Goal: Task Accomplishment & Management: Manage account settings

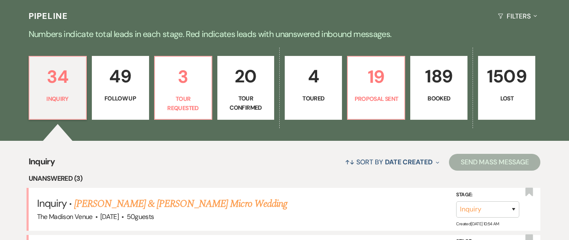
scroll to position [331, 0]
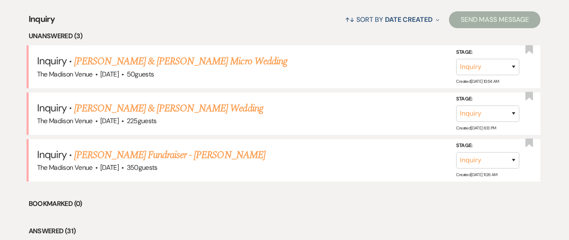
click at [240, 36] on li "Unanswered (3)" at bounding box center [285, 36] width 512 height 11
click at [130, 36] on li "Unanswered (3)" at bounding box center [285, 36] width 512 height 11
click at [151, 59] on link "[PERSON_NAME] & [PERSON_NAME] Micro Wedding" at bounding box center [180, 61] width 213 height 15
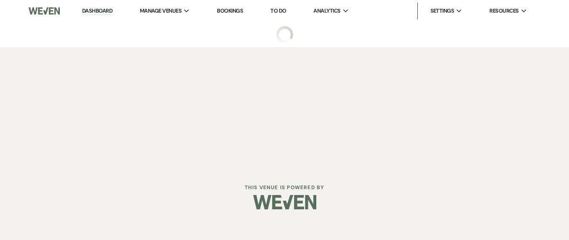
select select "5"
select select "16"
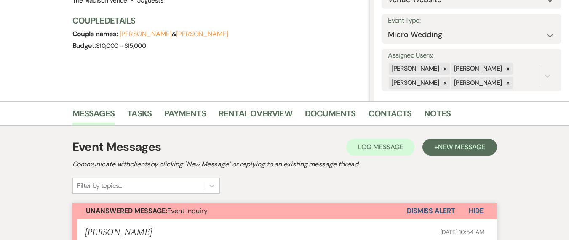
scroll to position [82, 0]
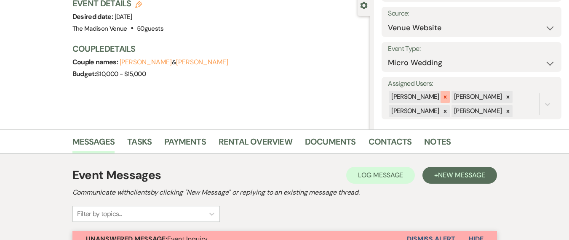
click at [443, 96] on div at bounding box center [444, 97] width 9 height 12
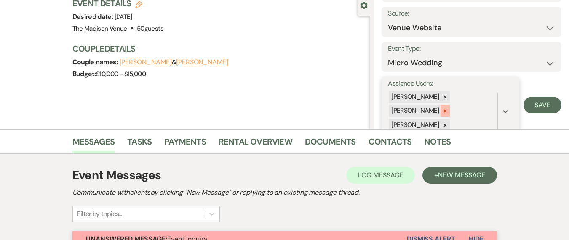
click at [442, 109] on icon at bounding box center [445, 111] width 6 height 6
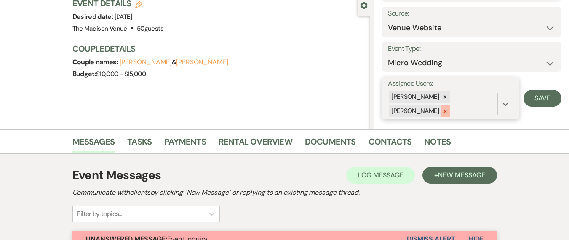
click at [442, 111] on icon at bounding box center [445, 112] width 6 height 6
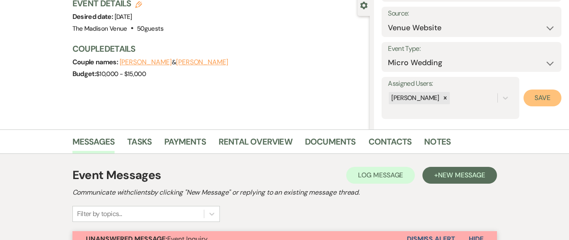
click at [523, 102] on button "Save" at bounding box center [542, 98] width 38 height 17
click at [213, 104] on div "Previous [PERSON_NAME] & [PERSON_NAME] Micro Wedding Edit Bookmark Gear Setting…" at bounding box center [185, 34] width 370 height 189
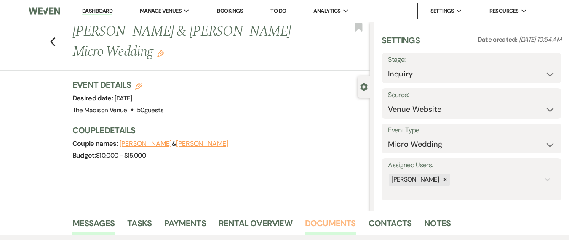
scroll to position [293, 0]
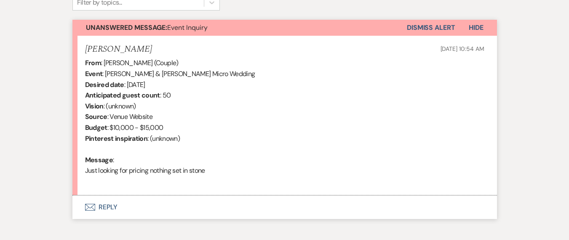
click at [438, 25] on button "Dismiss Alert" at bounding box center [431, 28] width 48 height 16
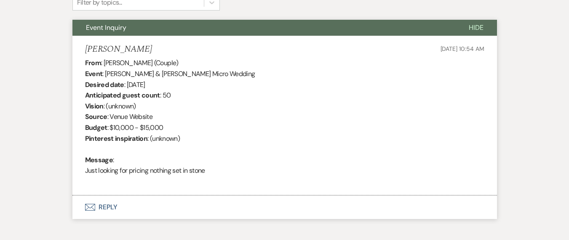
click at [224, 204] on button "Envelope Reply" at bounding box center [284, 208] width 424 height 24
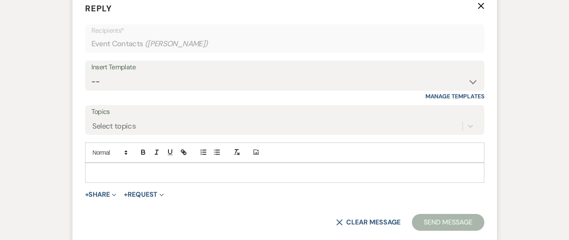
click at [121, 71] on div "Insert Template" at bounding box center [284, 67] width 387 height 12
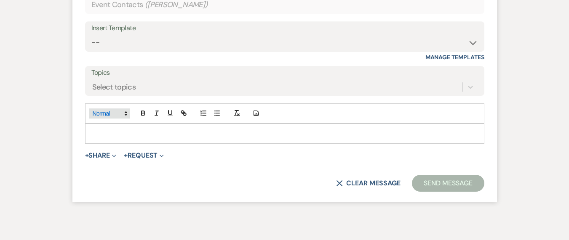
scroll to position [497, 0]
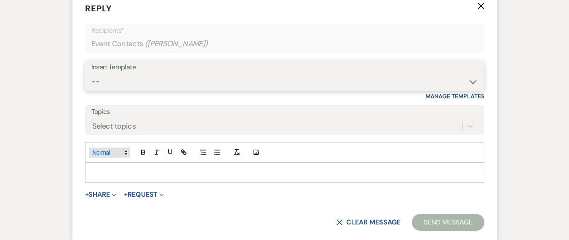
click at [123, 76] on select "-- Weven Planning Portal Introduction (Booked Events) Corporate Lead Follow Up …" at bounding box center [284, 82] width 387 height 16
select select "4626"
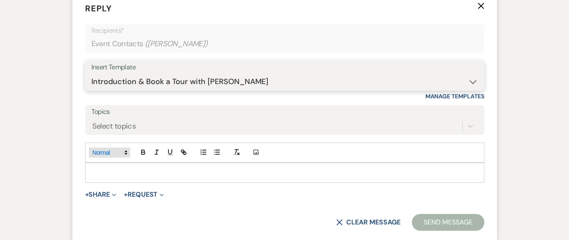
click at [91, 74] on select "-- Weven Planning Portal Introduction (Booked Events) Corporate Lead Follow Up …" at bounding box center [284, 82] width 387 height 16
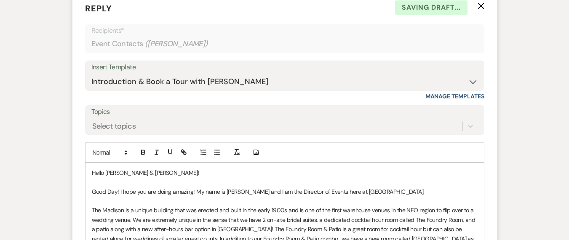
click at [92, 208] on p "The Madison is a unique building that was erected and built in the early 1900s …" at bounding box center [285, 234] width 386 height 56
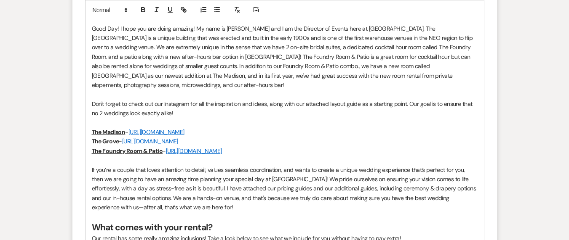
scroll to position [646, 0]
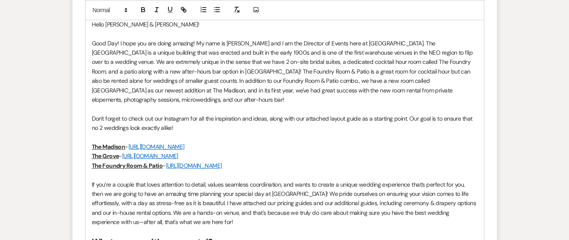
click at [115, 43] on p "Good Day! I hope you are doing amazing! My name is [PERSON_NAME] and I am the D…" at bounding box center [285, 72] width 386 height 66
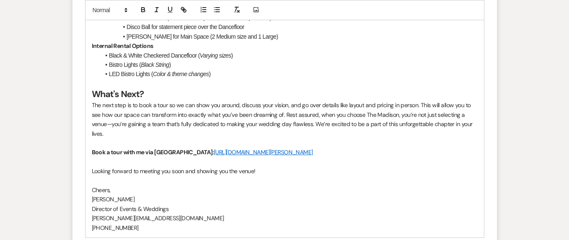
scroll to position [1158, 0]
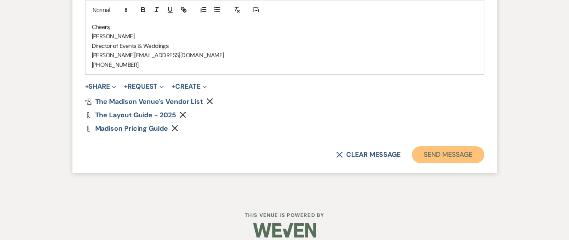
click at [444, 147] on button "Send Message" at bounding box center [448, 155] width 72 height 17
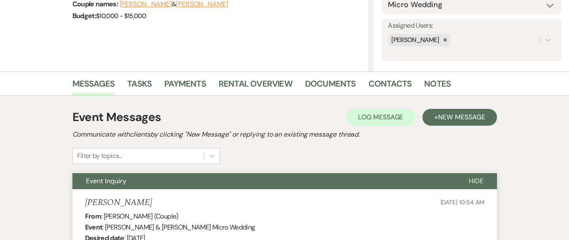
scroll to position [0, 0]
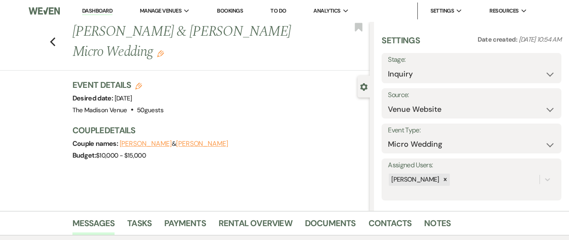
click at [164, 51] on use "button" at bounding box center [160, 54] width 7 height 7
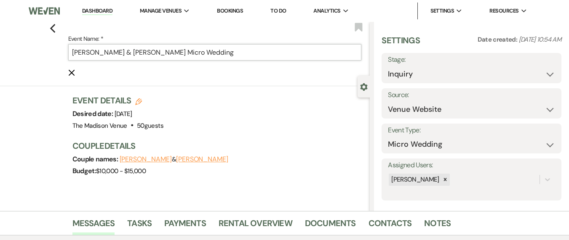
click at [252, 48] on input "[PERSON_NAME] & [PERSON_NAME] Micro Wedding" at bounding box center [214, 52] width 293 height 16
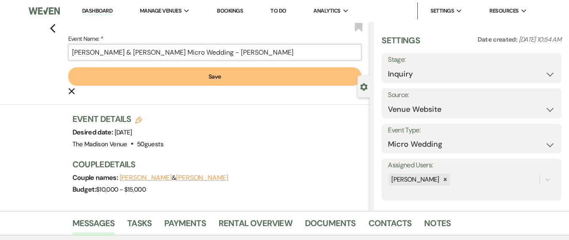
type input "[PERSON_NAME] & [PERSON_NAME] Micro Wedding - [PERSON_NAME]"
click at [251, 69] on button "Save" at bounding box center [214, 76] width 293 height 19
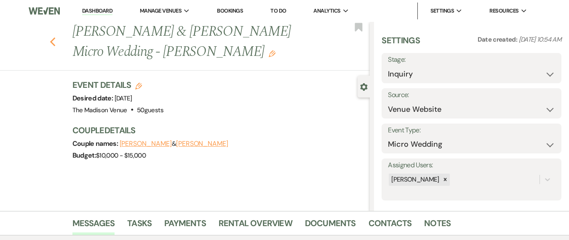
click at [56, 43] on icon "Previous" at bounding box center [53, 42] width 6 height 10
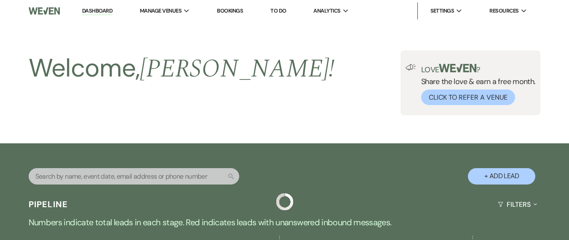
scroll to position [331, 0]
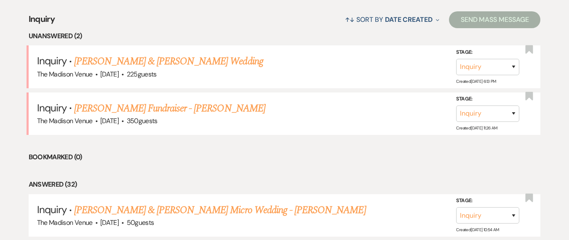
click at [289, 155] on li "Bookmarked (0)" at bounding box center [285, 157] width 512 height 11
click at [183, 61] on link "[PERSON_NAME] & [PERSON_NAME] Wedding" at bounding box center [168, 61] width 189 height 15
select select "5"
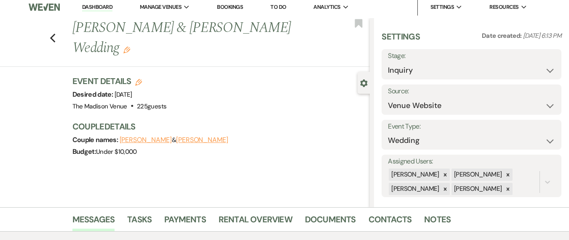
scroll to position [11, 0]
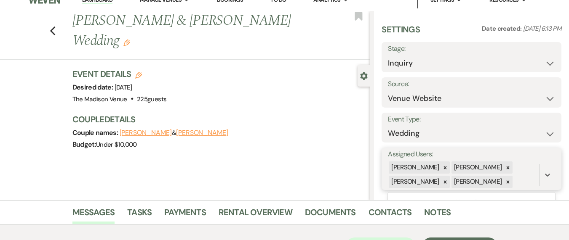
click at [451, 184] on div "[PERSON_NAME]" at bounding box center [477, 182] width 52 height 12
click at [442, 182] on icon at bounding box center [445, 182] width 6 height 6
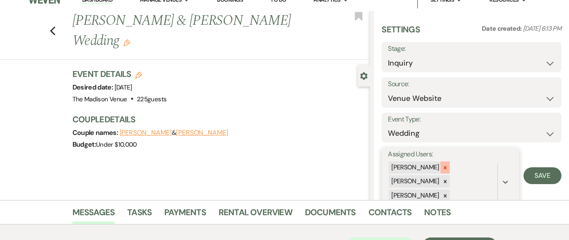
click at [440, 163] on div at bounding box center [444, 168] width 9 height 12
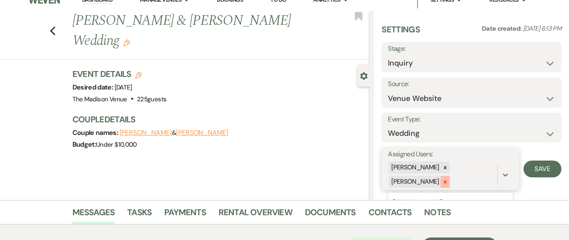
click at [443, 183] on icon at bounding box center [445, 182] width 6 height 6
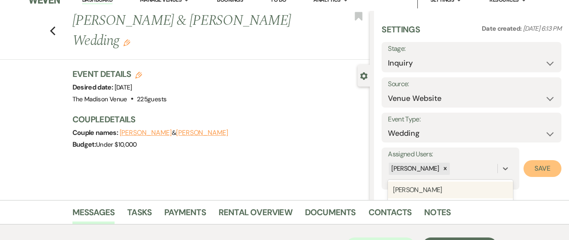
click at [530, 173] on button "Save" at bounding box center [542, 168] width 38 height 17
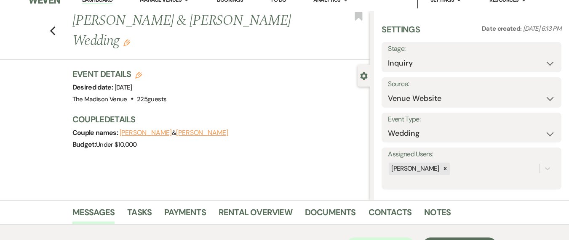
click at [125, 44] on h1 "[PERSON_NAME] & [PERSON_NAME] Wedding Edit" at bounding box center [189, 31] width 235 height 40
click at [130, 41] on icon "Edit" at bounding box center [126, 43] width 7 height 7
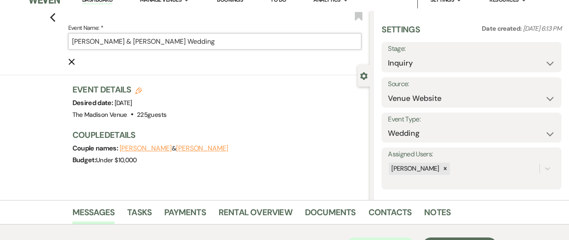
click at [256, 36] on input "[PERSON_NAME] & [PERSON_NAME] Wedding" at bounding box center [214, 41] width 293 height 16
click at [253, 48] on input "[PERSON_NAME] & [PERSON_NAME] Wedding" at bounding box center [214, 41] width 293 height 16
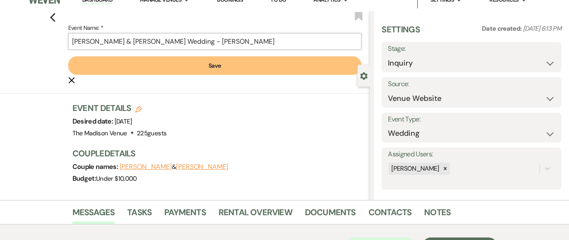
type input "[PERSON_NAME] & [PERSON_NAME] Wedding - [PERSON_NAME]"
click at [68, 56] on button "Save" at bounding box center [214, 65] width 293 height 19
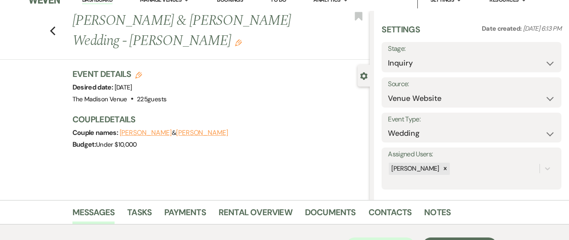
drag, startPoint x: 269, startPoint y: 101, endPoint x: 341, endPoint y: 115, distance: 73.7
click at [270, 101] on div "Event Details Edit Desired date: [DATE] Venue: [GEOGRAPHIC_DATA] . 225 guests V…" at bounding box center [216, 86] width 289 height 37
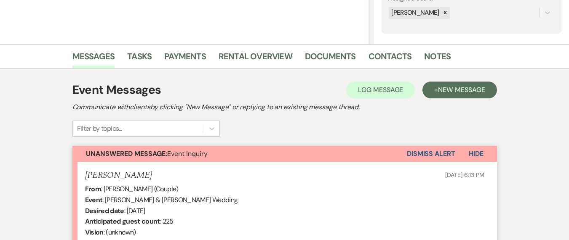
scroll to position [339, 0]
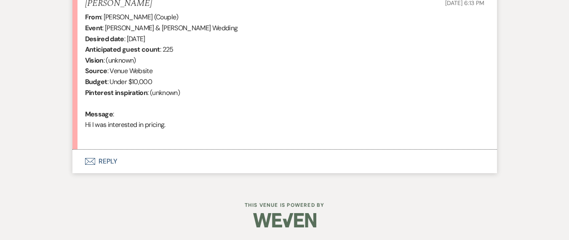
click at [86, 164] on use "button" at bounding box center [90, 161] width 10 height 7
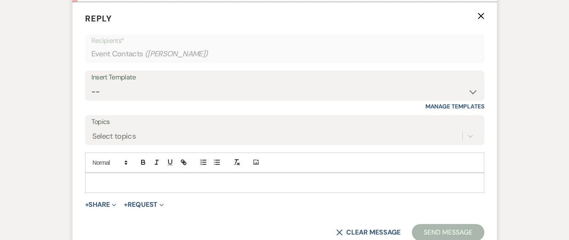
scroll to position [494, 0]
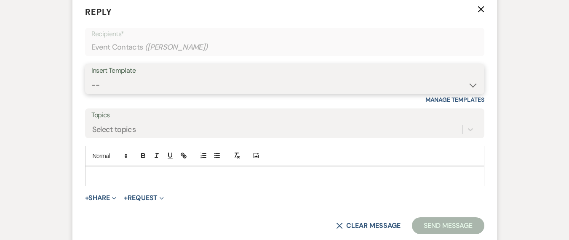
click at [148, 88] on select "-- Weven Planning Portal Introduction (Booked Events) Corporate Lead Follow Up …" at bounding box center [284, 85] width 387 height 16
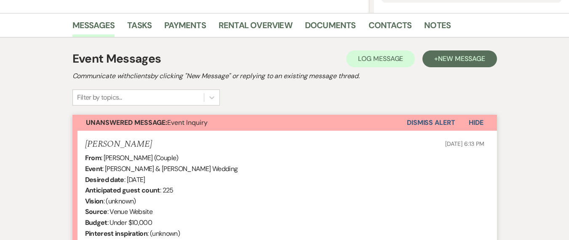
scroll to position [161, 0]
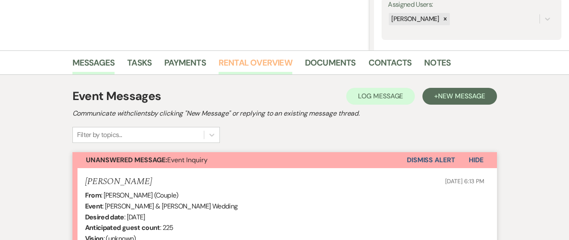
click at [251, 61] on link "Rental Overview" at bounding box center [256, 65] width 74 height 19
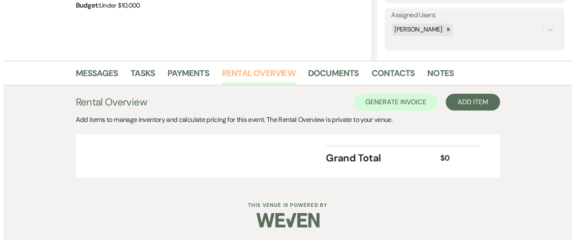
scroll to position [150, 0]
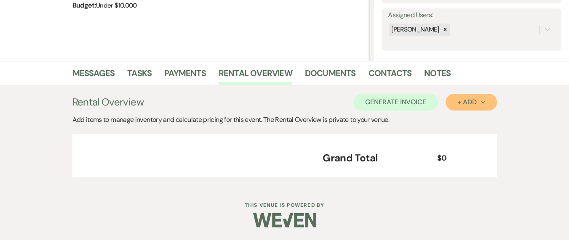
click at [477, 101] on div "+ Add Next" at bounding box center [470, 102] width 27 height 7
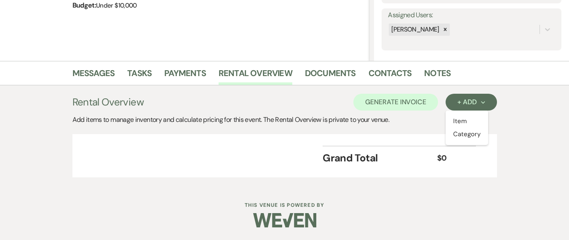
click at [458, 141] on ul "Item Category" at bounding box center [466, 128] width 43 height 35
click at [456, 129] on button "Category" at bounding box center [467, 134] width 44 height 13
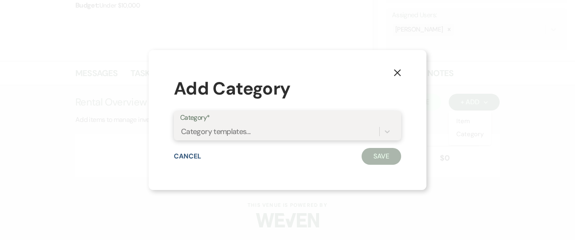
click at [236, 138] on div "Category templates..." at bounding box center [279, 132] width 199 height 15
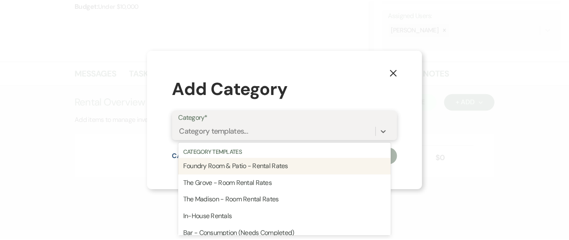
scroll to position [0, 0]
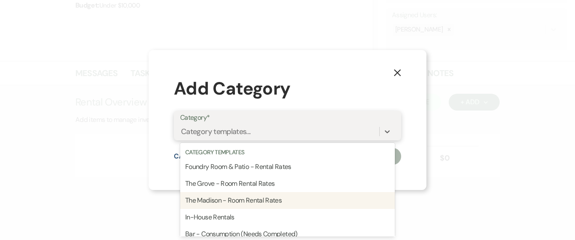
click at [225, 201] on div "The Madison - Room Rental Rates" at bounding box center [287, 200] width 215 height 17
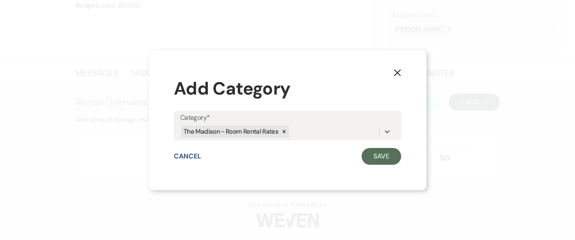
click at [399, 171] on div "X Add Category Category* option The Madison - Room Rental Rates, selected. 0 re…" at bounding box center [288, 120] width 278 height 141
click at [376, 153] on button "Save" at bounding box center [382, 156] width 40 height 17
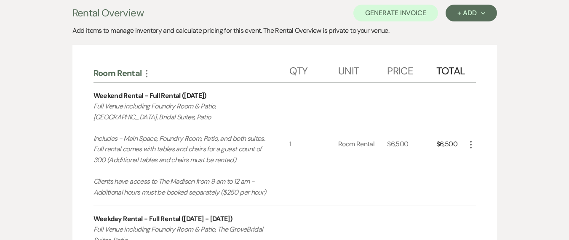
scroll to position [307, 0]
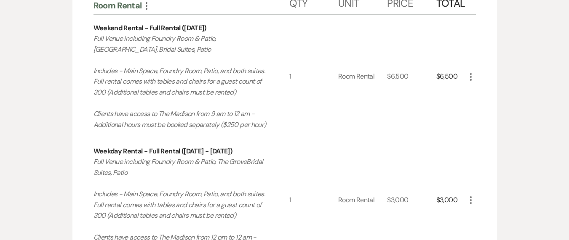
click at [470, 73] on icon "More" at bounding box center [471, 77] width 10 height 10
click at [480, 109] on button "X Delete" at bounding box center [488, 106] width 45 height 13
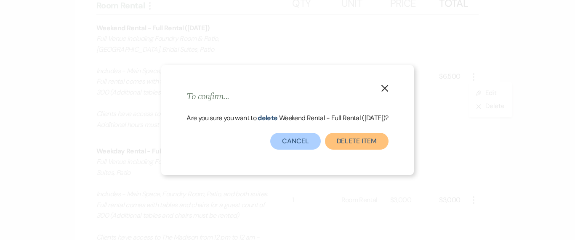
click at [378, 139] on button "Delete Item" at bounding box center [357, 141] width 64 height 17
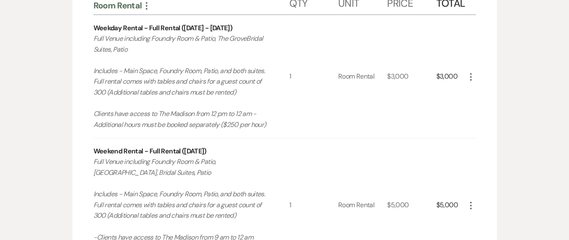
click at [471, 82] on div "More" at bounding box center [471, 76] width 10 height 11
click at [469, 78] on icon "More" at bounding box center [471, 77] width 10 height 10
click at [466, 110] on button "X Delete" at bounding box center [488, 106] width 45 height 13
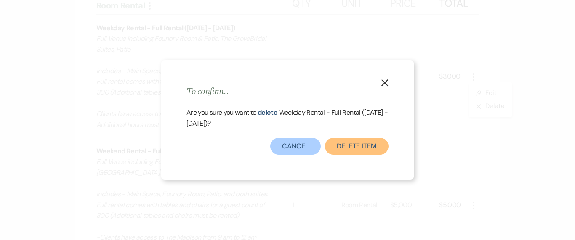
click at [363, 154] on button "Delete Item" at bounding box center [357, 146] width 64 height 17
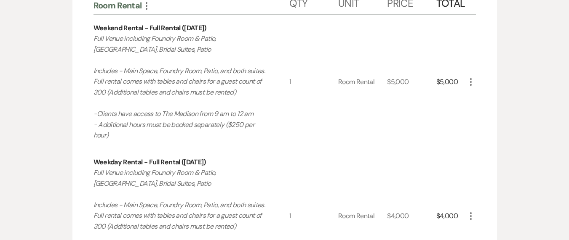
click at [475, 215] on icon "More" at bounding box center [471, 216] width 10 height 10
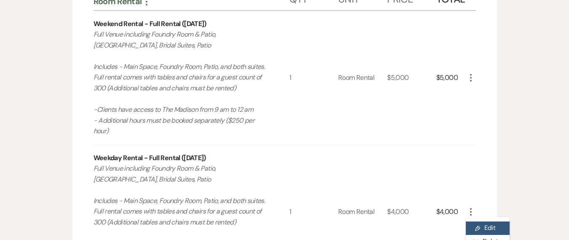
scroll to position [347, 0]
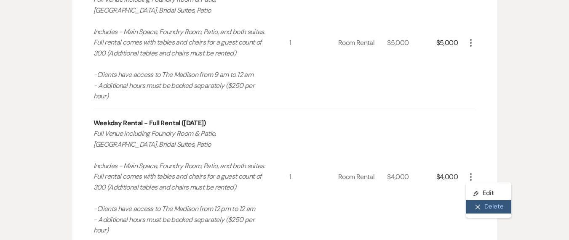
click at [493, 206] on button "X Delete" at bounding box center [488, 206] width 45 height 13
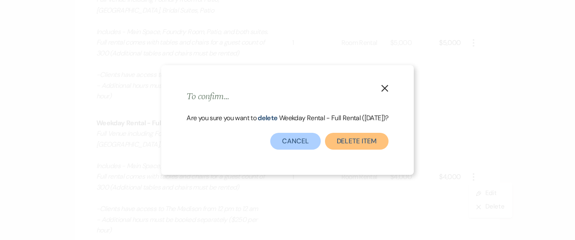
click at [357, 150] on button "Delete Item" at bounding box center [357, 141] width 64 height 17
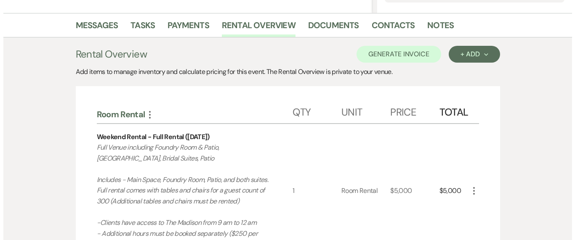
scroll to position [197, 0]
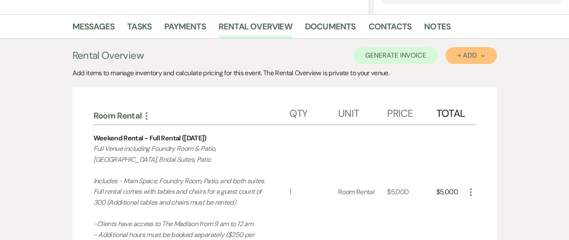
click at [455, 61] on button "+ Add Next" at bounding box center [470, 55] width 51 height 17
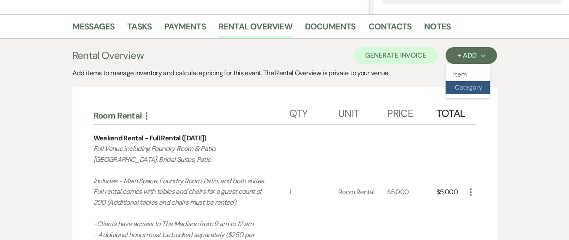
click at [462, 85] on button "Category" at bounding box center [467, 87] width 44 height 13
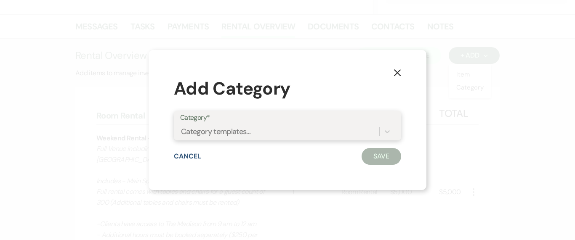
click at [193, 130] on div "Category templates..." at bounding box center [216, 131] width 70 height 11
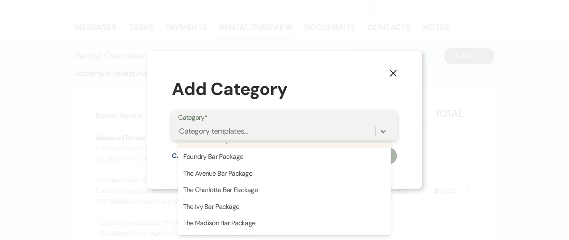
scroll to position [212, 0]
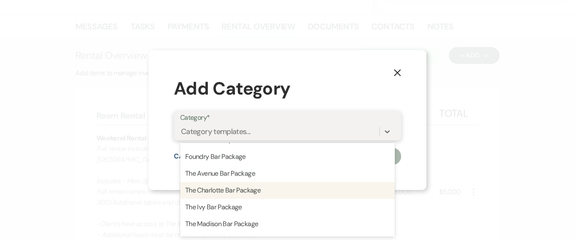
click at [244, 195] on div "The Charlotte Bar Package" at bounding box center [287, 190] width 215 height 17
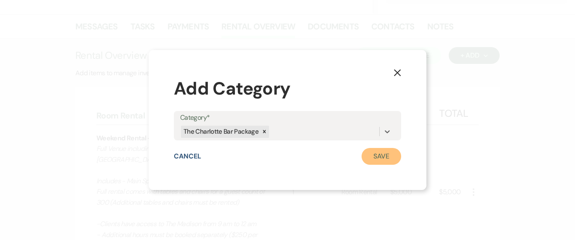
click at [387, 163] on button "Save" at bounding box center [382, 156] width 40 height 17
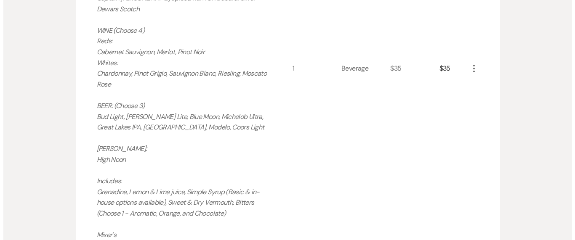
scroll to position [777, 0]
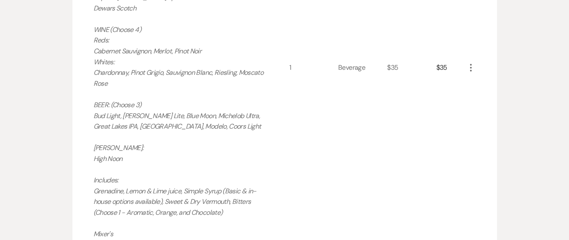
click at [474, 63] on icon "More" at bounding box center [471, 68] width 10 height 10
click at [473, 81] on button "Pencil Edit" at bounding box center [488, 84] width 44 height 13
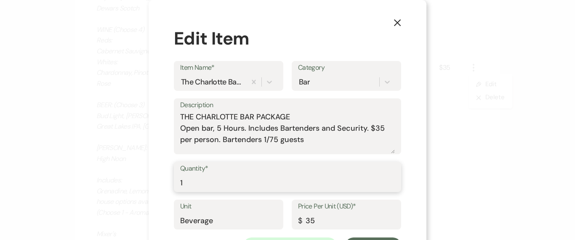
click at [214, 185] on input "1" at bounding box center [287, 183] width 215 height 16
type input "225"
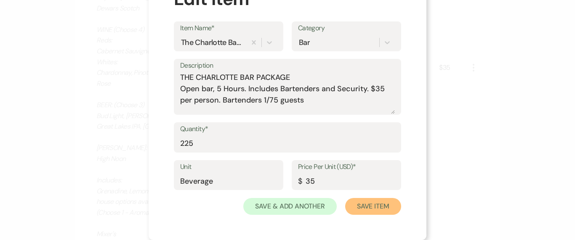
click at [350, 209] on button "Save Item" at bounding box center [373, 206] width 56 height 17
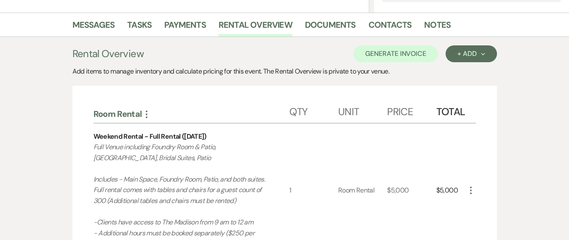
scroll to position [121, 0]
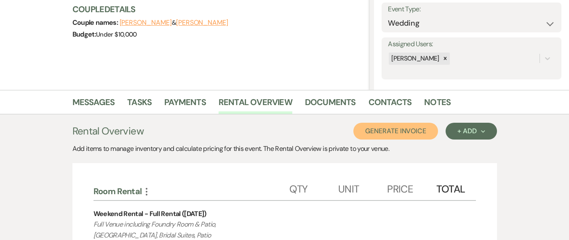
click at [413, 136] on button "Generate Invoice" at bounding box center [395, 131] width 85 height 17
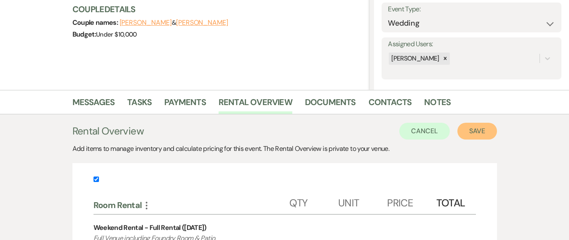
click at [488, 133] on button "Save" at bounding box center [477, 131] width 40 height 17
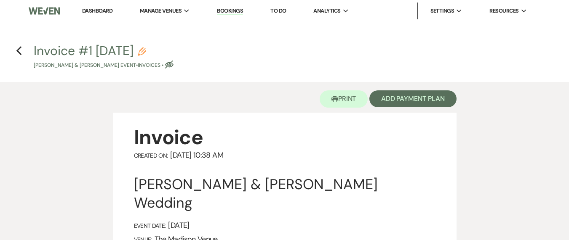
click at [146, 51] on use "button" at bounding box center [142, 52] width 8 height 8
select select "22"
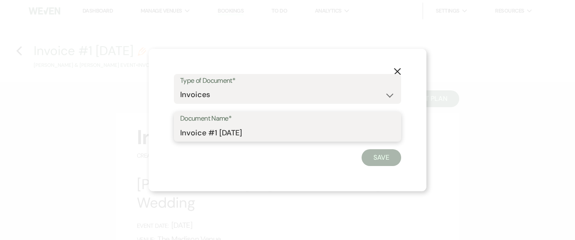
click at [225, 133] on input "Invoice #1 [DATE]" at bounding box center [287, 133] width 215 height 16
type input "O"
type input "Proposal"
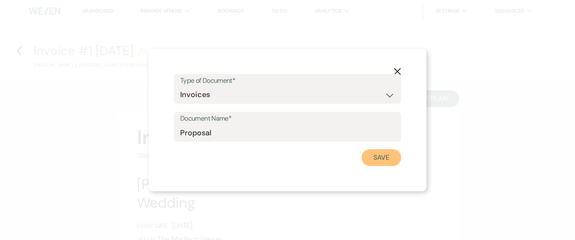
click at [387, 151] on button "Save" at bounding box center [382, 157] width 40 height 17
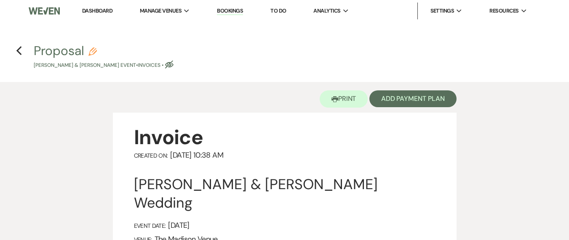
click at [24, 50] on h4 "Previous Proposal Pencil [PERSON_NAME] & [PERSON_NAME] Event • Invoices • Eye B…" at bounding box center [284, 55] width 569 height 27
click at [17, 50] on use "button" at bounding box center [18, 50] width 5 height 9
select select "5"
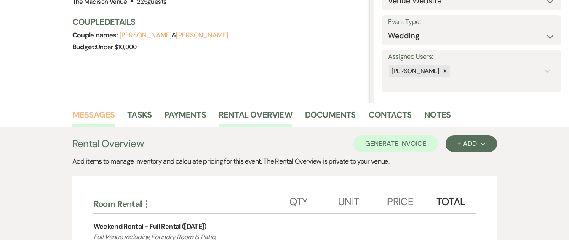
click at [85, 111] on link "Messages" at bounding box center [93, 117] width 43 height 19
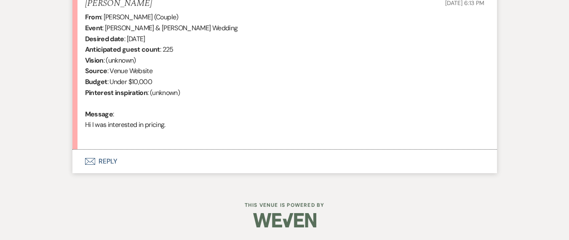
click at [201, 146] on li "[PERSON_NAME] [DATE] 6:13 PM From : [PERSON_NAME] (Couple) Event : [PERSON_NAME…" at bounding box center [284, 70] width 424 height 160
click at [181, 164] on button "Envelope Reply" at bounding box center [284, 162] width 424 height 24
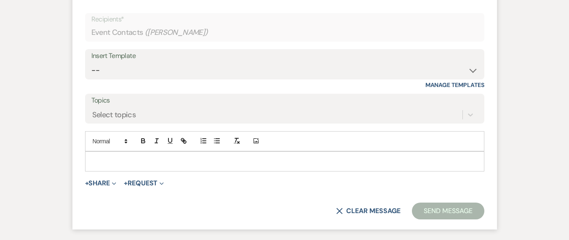
click at [137, 82] on div "Insert Template -- Weven Planning Portal Introduction (Booked Events) Corporate…" at bounding box center [284, 69] width 399 height 40
click at [135, 79] on div "Insert Template -- Weven Planning Portal Introduction (Booked Events) Corporate…" at bounding box center [284, 64] width 399 height 30
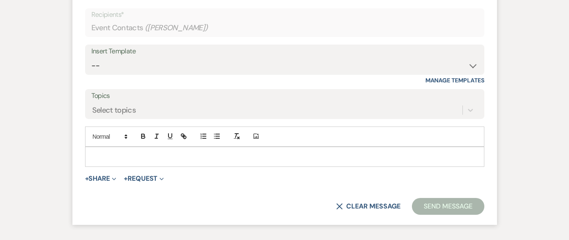
scroll to position [512, 0]
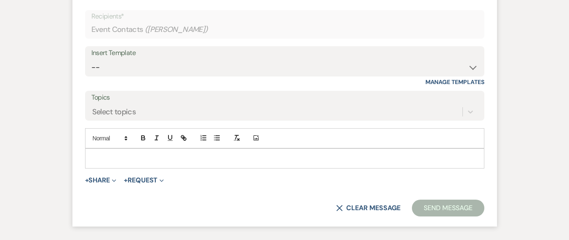
click at [126, 41] on form "Reply X Recipients* Event Contacts ( [PERSON_NAME] ) Insert Template -- Weven P…" at bounding box center [284, 102] width 424 height 249
click at [117, 76] on div "Insert Template -- Weven Planning Portal Introduction (Booked Events) Corporate…" at bounding box center [284, 61] width 399 height 30
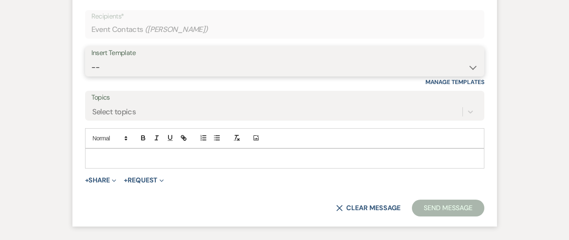
click at [117, 68] on select "-- Weven Planning Portal Introduction (Booked Events) Corporate Lead Follow Up …" at bounding box center [284, 67] width 387 height 16
select select "4626"
click at [91, 59] on select "-- Weven Planning Portal Introduction (Booked Events) Corporate Lead Follow Up …" at bounding box center [284, 67] width 387 height 16
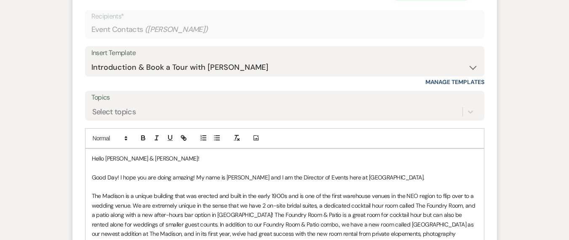
click at [110, 173] on p "Good Day! I hope you are doing amazing! My name is [PERSON_NAME] and I am the D…" at bounding box center [285, 177] width 386 height 9
click at [202, 177] on p "Good morning! I hope you are doing amazing! My name is [PERSON_NAME] and I am t…" at bounding box center [285, 177] width 386 height 9
click at [203, 177] on p "Good morning! I hope you are doing amazing! My name is [PERSON_NAME] and I am t…" at bounding box center [285, 177] width 386 height 9
click at [204, 178] on p "Good morning! I hope you are doing amazing! My name is [PERSON_NAME] and I am t…" at bounding box center [285, 177] width 386 height 9
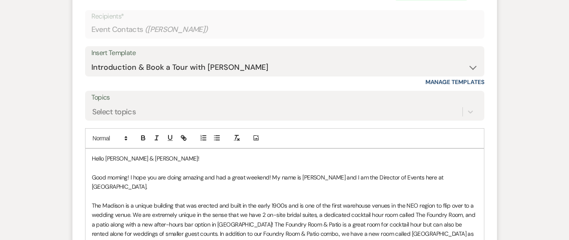
click at [246, 187] on p "Good morning! I hope you are doing amazing and had a great weekend! My name is …" at bounding box center [285, 182] width 386 height 19
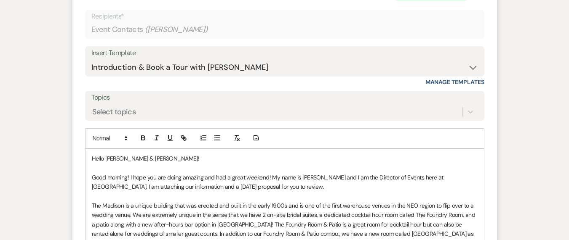
click at [214, 184] on p "Good morning! I hope you are doing amazing and had a great weekend! My name is …" at bounding box center [285, 182] width 386 height 19
click at [203, 197] on p at bounding box center [285, 196] width 386 height 9
click at [206, 186] on p "Good morning! I hope you are doing amazing and had a great weekend! My name is …" at bounding box center [285, 182] width 386 height 19
click at [212, 193] on p at bounding box center [285, 196] width 386 height 9
click at [211, 189] on p "Good morning! I hope you are doing amazing and had a great weekend! My name is …" at bounding box center [285, 182] width 386 height 19
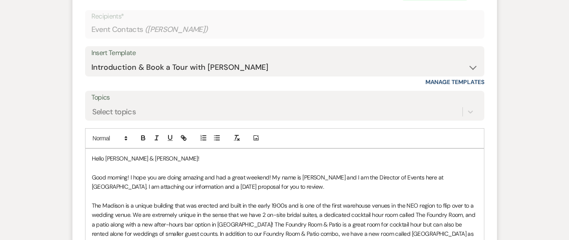
click at [213, 188] on p "Good morning! I hope you are doing amazing and had a great weekend! My name is …" at bounding box center [285, 182] width 386 height 19
click at [241, 187] on p "Good morning! I hope you are doing amazing and had a great weekend! My name is …" at bounding box center [285, 182] width 386 height 19
click at [308, 203] on p "The Madison is a unique building that was erected and built in the early 1900s …" at bounding box center [285, 229] width 386 height 56
click at [280, 188] on p "Good morning! I hope you are doing amazing and had a great weekend! My name is …" at bounding box center [285, 182] width 386 height 19
click at [275, 187] on p "Good morning! I hope you are doing amazing and had a great weekend! My name is …" at bounding box center [285, 182] width 386 height 19
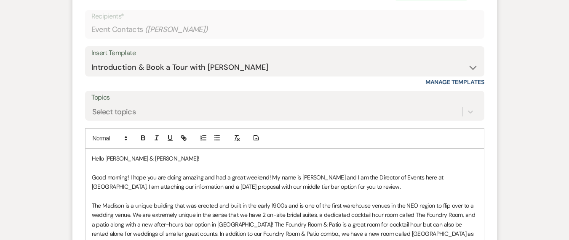
click at [284, 188] on p "Good morning! I hope you are doing amazing and had a great weekend! My name is …" at bounding box center [285, 182] width 386 height 19
click at [369, 183] on p "Good morning! I hope you are doing amazing and had a great weekend! My name is …" at bounding box center [285, 182] width 386 height 19
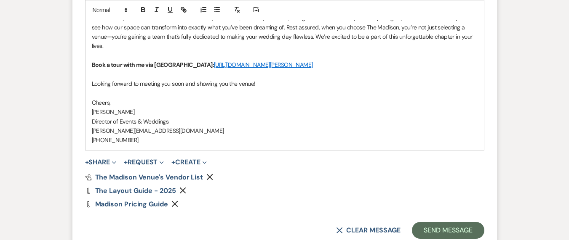
scroll to position [1187, 0]
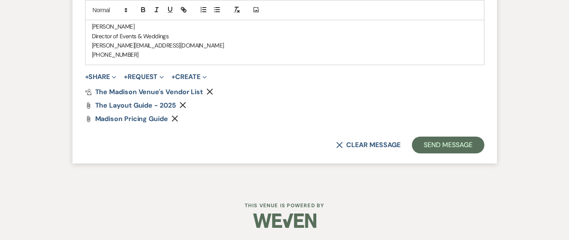
drag, startPoint x: 108, startPoint y: 80, endPoint x: 112, endPoint y: 87, distance: 8.3
click at [108, 80] on button "+ Share Expand" at bounding box center [101, 77] width 32 height 7
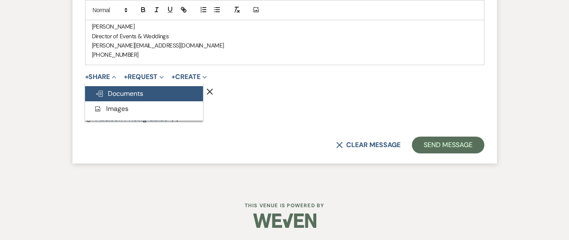
click at [112, 88] on button "Doc Upload Documents" at bounding box center [144, 93] width 118 height 15
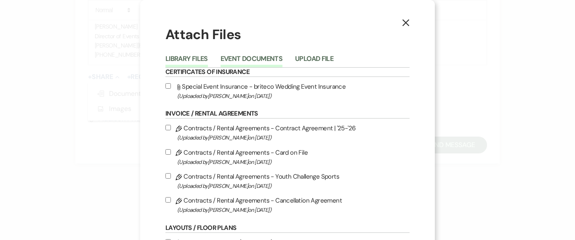
click at [251, 63] on button "Event Documents" at bounding box center [252, 62] width 62 height 12
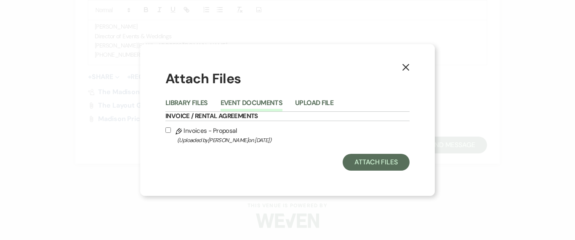
click at [214, 137] on span "(Uploaded by [PERSON_NAME] on [DATE] )" at bounding box center [293, 141] width 232 height 10
click at [171, 133] on input "Pencil Invoices - Proposal (Uploaded by [PERSON_NAME] on [DATE] )" at bounding box center [167, 130] width 5 height 5
checkbox input "true"
click at [388, 167] on button "Attach Files" at bounding box center [376, 162] width 67 height 17
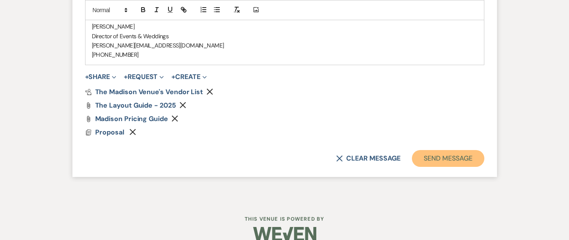
click at [465, 159] on button "Send Message" at bounding box center [448, 158] width 72 height 17
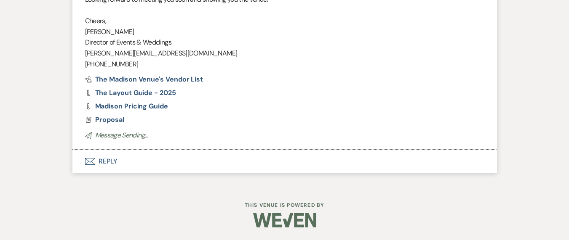
scroll to position [1122, 0]
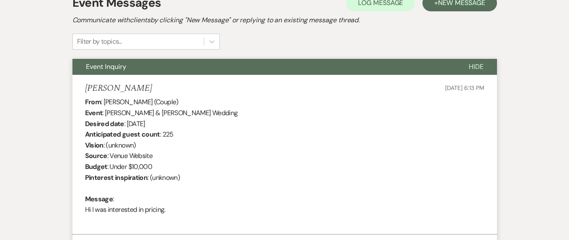
scroll to position [0, 0]
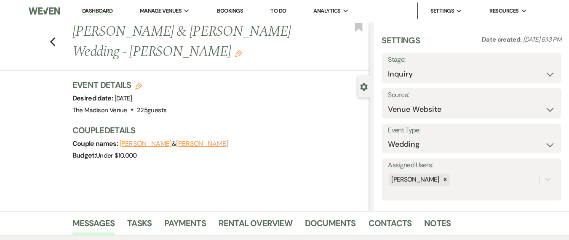
drag, startPoint x: 134, startPoint y: 179, endPoint x: 239, endPoint y: 107, distance: 127.1
click at [134, 179] on div "Previous [PERSON_NAME] & [PERSON_NAME] Wedding - [PERSON_NAME] Edit Bookmark Ge…" at bounding box center [185, 116] width 370 height 189
click at [244, 106] on div "Event Details Edit Desired date: [DATE] Venue: [GEOGRAPHIC_DATA] . 225 guests V…" at bounding box center [216, 97] width 289 height 37
click at [56, 42] on icon "Previous" at bounding box center [53, 42] width 6 height 10
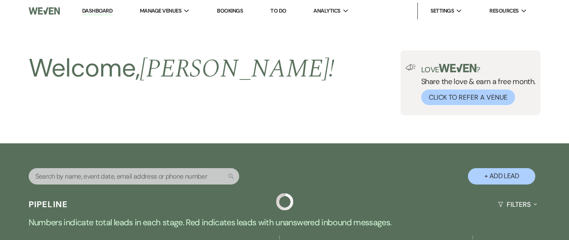
scroll to position [331, 0]
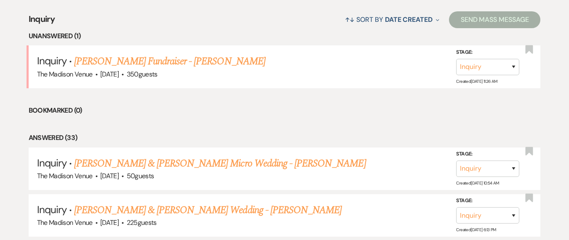
click at [501, 166] on select "Inquiry Follow Up Tour Requested Tour Confirmed Toured Proposal Sent Booked Lost" at bounding box center [487, 169] width 63 height 16
select select "9"
click at [456, 161] on select "Inquiry Follow Up Tour Requested Tour Confirmed Toured Proposal Sent Booked Lost" at bounding box center [487, 169] width 63 height 16
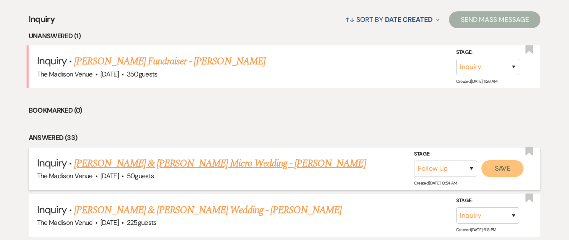
click at [504, 173] on button "Save" at bounding box center [502, 168] width 42 height 17
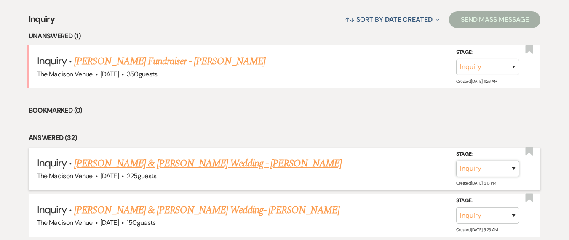
click at [482, 168] on select "Inquiry Follow Up Tour Requested Tour Confirmed Toured Proposal Sent Booked Lost" at bounding box center [487, 169] width 63 height 16
select select "9"
click at [456, 161] on select "Inquiry Follow Up Tour Requested Tour Confirmed Toured Proposal Sent Booked Lost" at bounding box center [487, 169] width 63 height 16
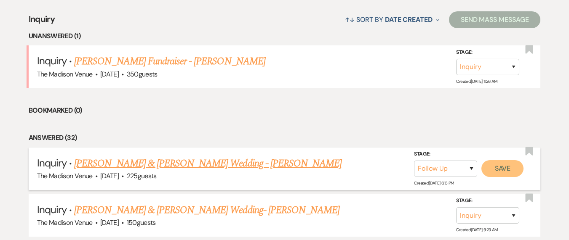
click at [514, 170] on button "Save" at bounding box center [502, 168] width 42 height 17
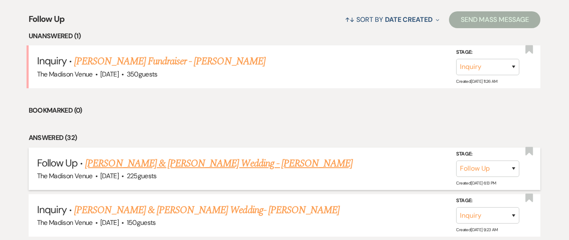
click at [294, 106] on li "Bookmarked (0)" at bounding box center [285, 110] width 512 height 11
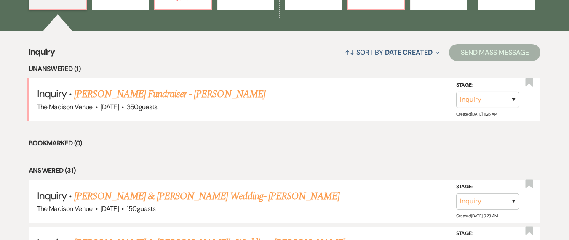
scroll to position [262, 0]
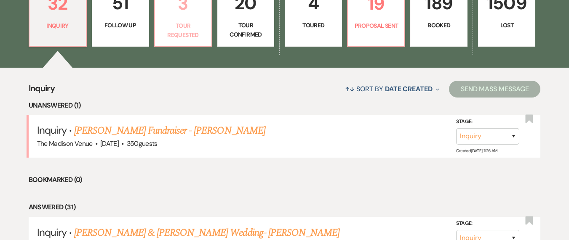
click at [197, 32] on p "Tour Requested" at bounding box center [183, 30] width 46 height 19
select select "2"
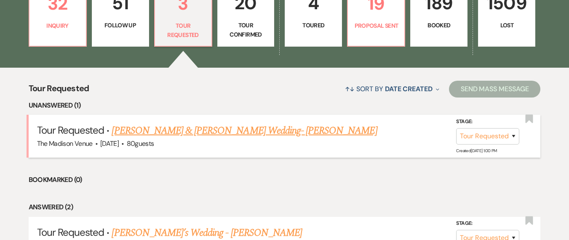
click at [259, 137] on link "[PERSON_NAME] & [PERSON_NAME] Wedding- [PERSON_NAME]" at bounding box center [244, 130] width 265 height 15
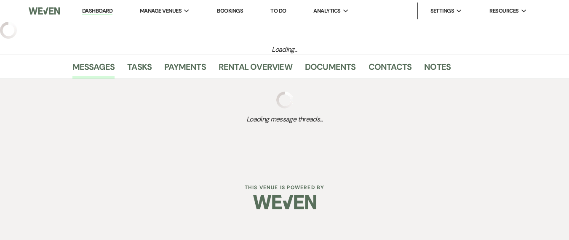
select select "2"
select select "5"
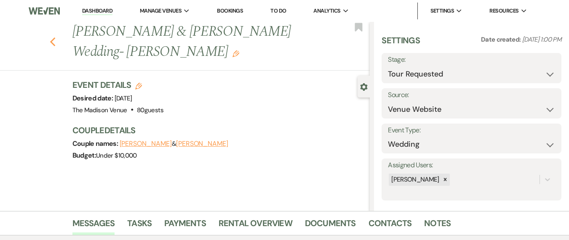
click at [56, 41] on icon "Previous" at bounding box center [53, 42] width 6 height 10
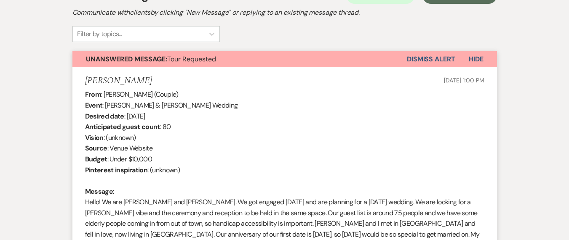
select select "2"
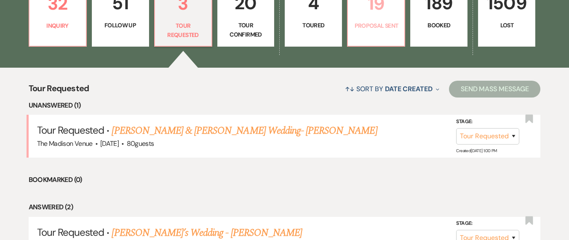
click at [368, 18] on link "19 Proposal Sent" at bounding box center [376, 15] width 58 height 64
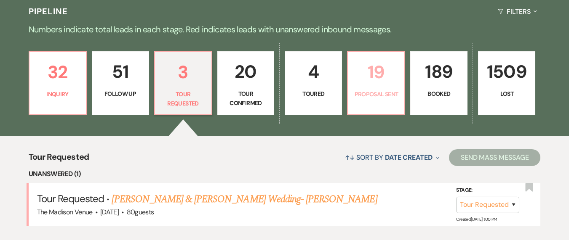
select select "6"
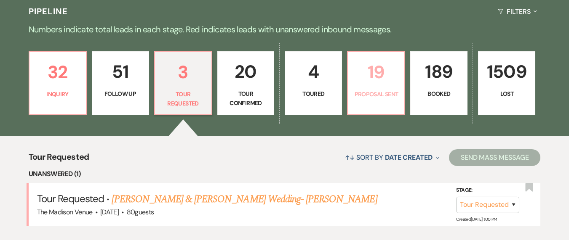
select select "6"
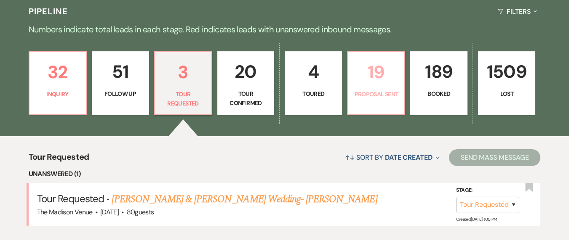
select select "6"
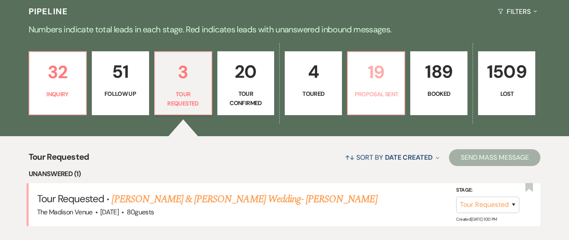
select select "6"
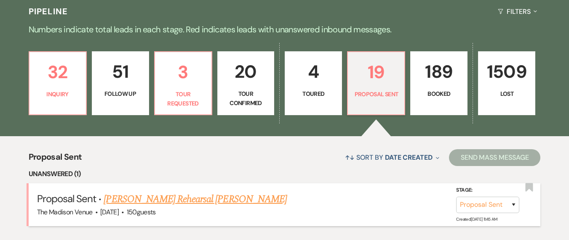
scroll to position [262, 0]
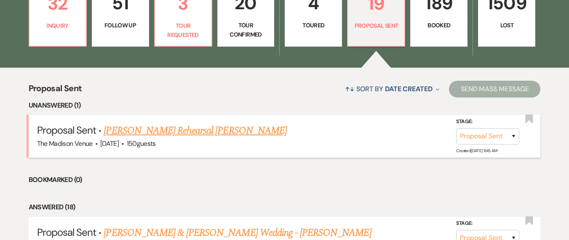
click at [217, 134] on link "[PERSON_NAME] Rehearsal [PERSON_NAME]" at bounding box center [195, 130] width 183 height 15
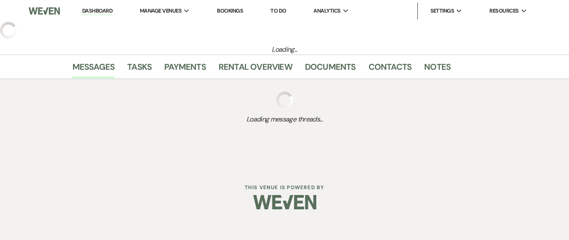
select select "6"
select select "5"
select select "11"
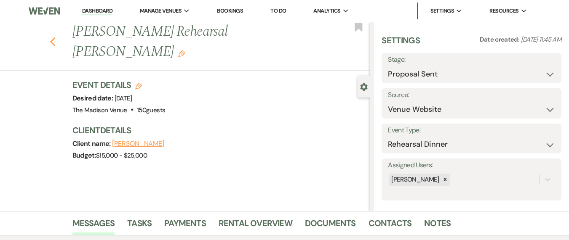
click at [53, 37] on icon "Previous" at bounding box center [53, 42] width 6 height 10
select select "6"
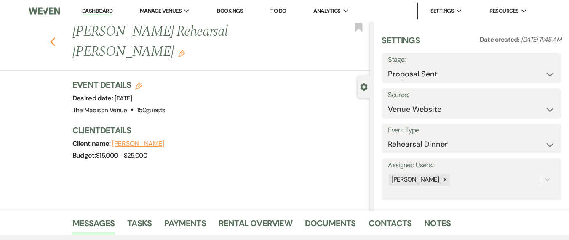
select select "6"
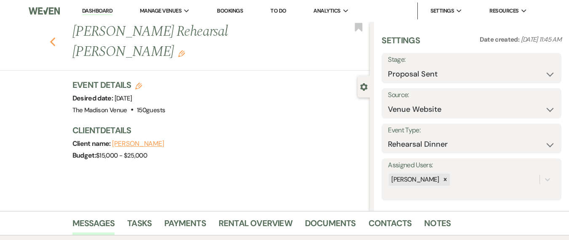
select select "6"
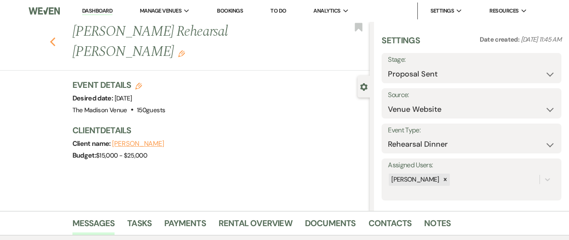
select select "6"
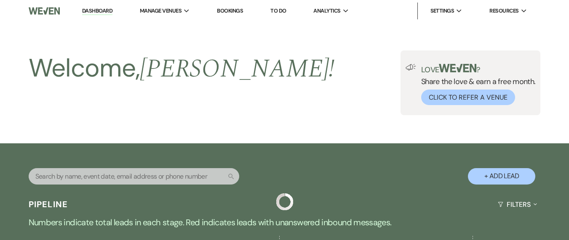
scroll to position [262, 0]
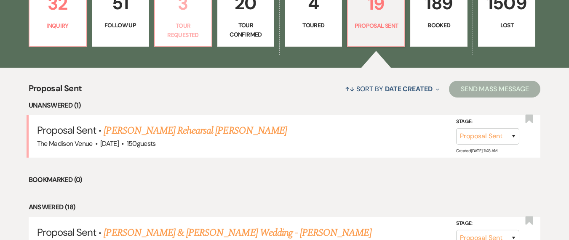
click at [197, 22] on p "Tour Requested" at bounding box center [183, 30] width 46 height 19
select select "2"
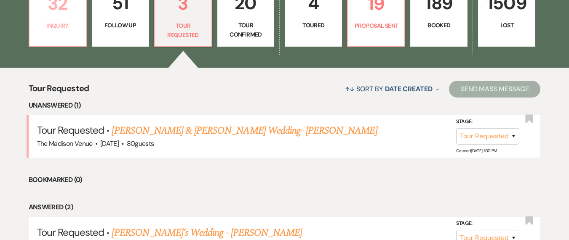
click at [68, 40] on link "32 Inquiry" at bounding box center [58, 15] width 58 height 64
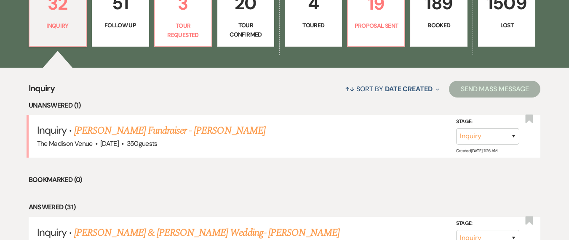
click at [131, 14] on p "51" at bounding box center [120, 3] width 46 height 28
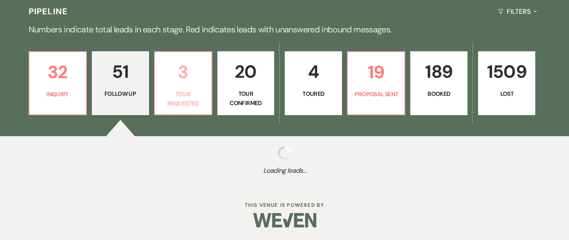
select select "9"
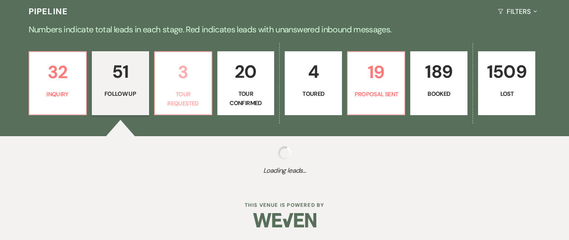
select select "9"
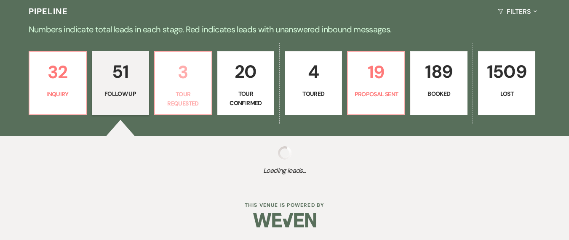
select select "9"
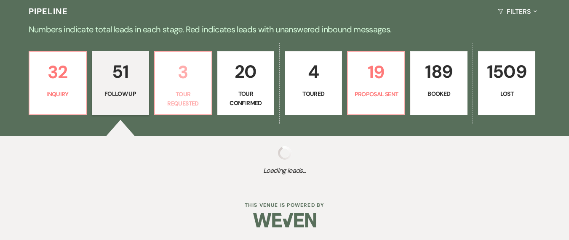
select select "9"
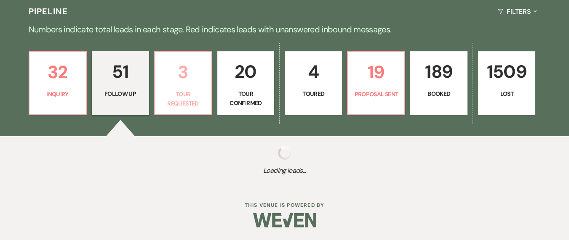
select select "9"
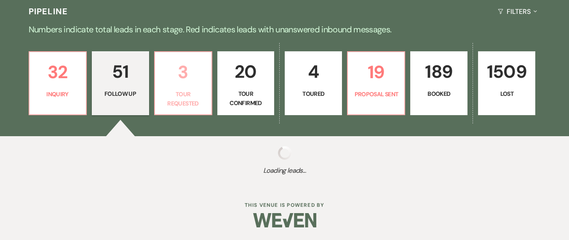
select select "9"
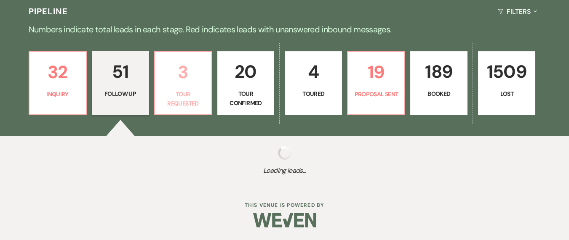
select select "9"
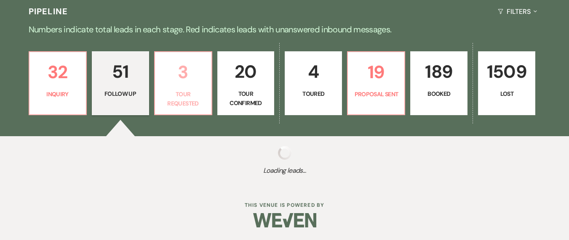
select select "9"
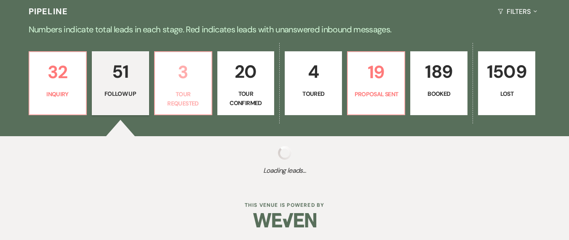
select select "9"
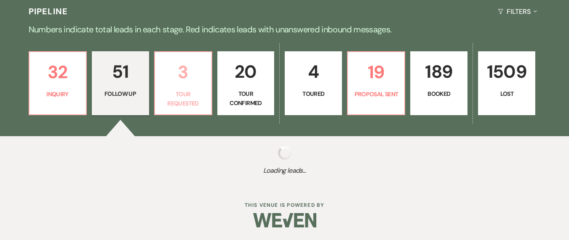
select select "9"
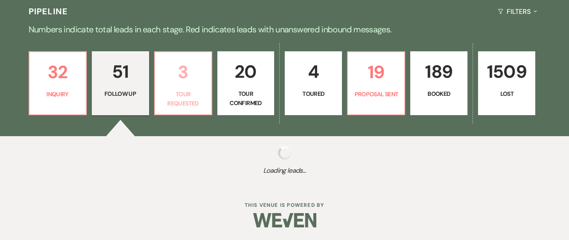
select select "9"
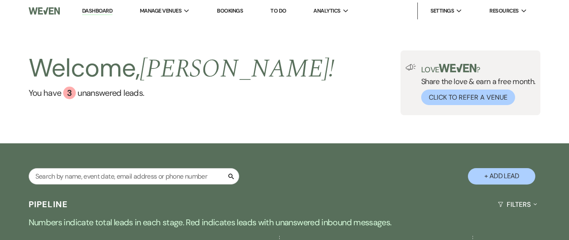
click at [105, 164] on div "Search + Add Lead" at bounding box center [284, 170] width 569 height 44
click at [100, 177] on input "text" at bounding box center [134, 176] width 211 height 16
type input "[PERSON_NAME]"
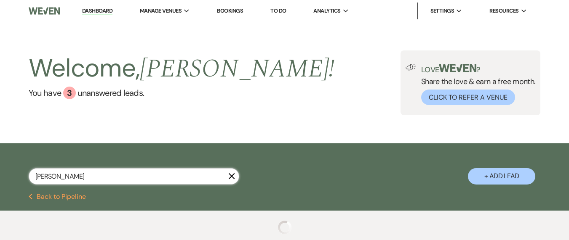
select select "9"
select select "8"
select select "5"
select select "8"
select select "5"
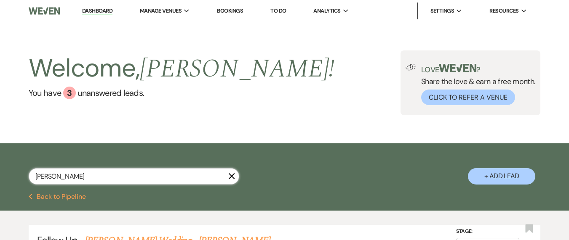
type input "[PERSON_NAME]"
click at [179, 136] on div "Welcome, [PERSON_NAME] ! You have 3 unanswered lead s . Love ? Share the love &…" at bounding box center [284, 83] width 569 height 122
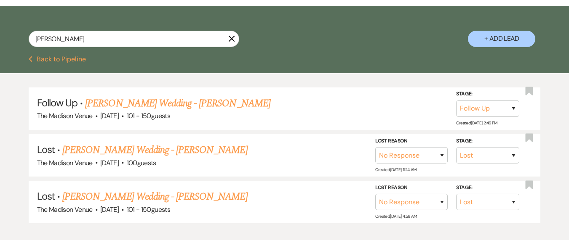
scroll to position [189, 0]
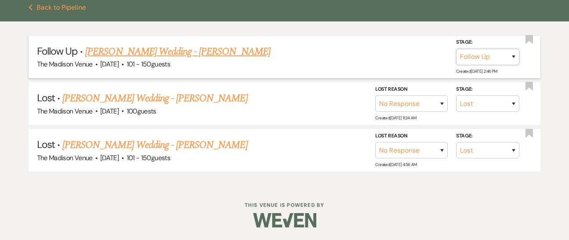
click at [483, 56] on select "Inquiry Follow Up Tour Requested Tour Confirmed Toured Proposal Sent Booked Lost" at bounding box center [487, 57] width 63 height 16
select select "8"
click at [456, 49] on select "Inquiry Follow Up Tour Requested Tour Confirmed Toured Proposal Sent Booked Lost" at bounding box center [487, 57] width 63 height 16
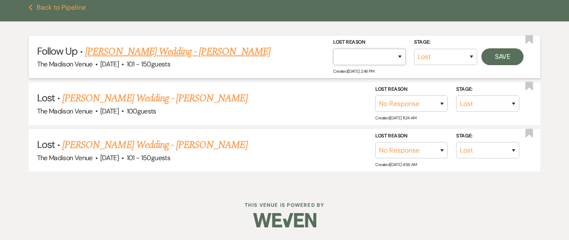
click at [396, 59] on select "Booked Elsewhere Budget Date Unavailable No Response Not a Good Match Capacity …" at bounding box center [369, 57] width 72 height 16
select select "6"
click at [333, 49] on select "Booked Elsewhere Budget Date Unavailable No Response Not a Good Match Capacity …" at bounding box center [369, 57] width 72 height 16
click at [494, 58] on button "Save" at bounding box center [502, 56] width 42 height 17
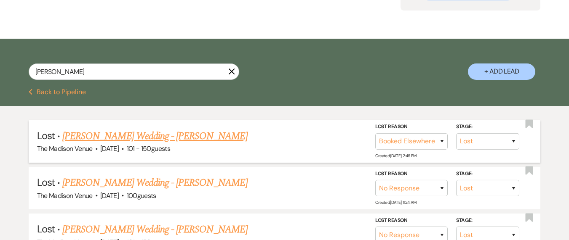
scroll to position [0, 0]
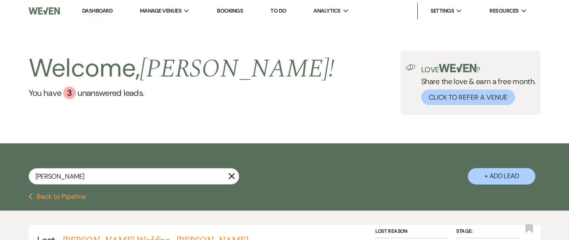
click at [96, 12] on link "Dashboard" at bounding box center [97, 11] width 30 height 8
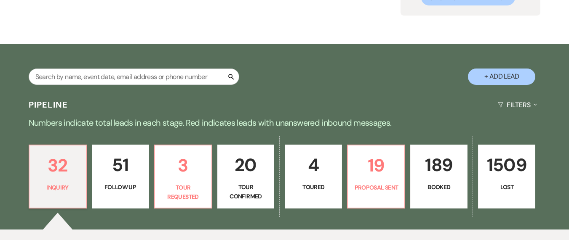
scroll to position [114, 0]
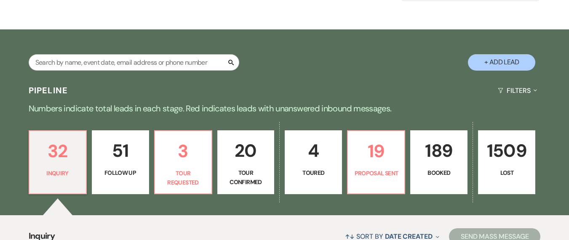
click at [114, 168] on link "51 Follow Up" at bounding box center [120, 163] width 57 height 64
select select "9"
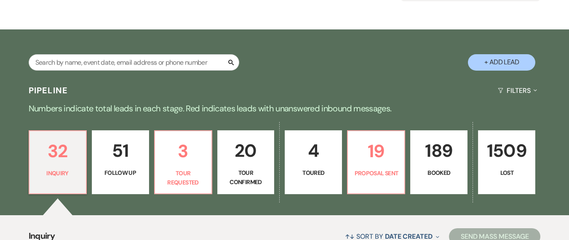
select select "9"
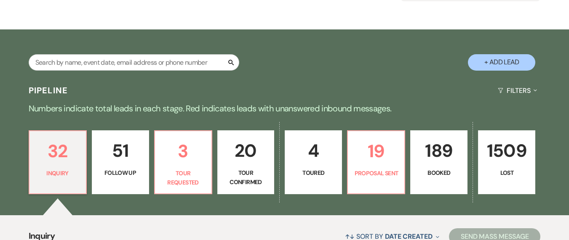
select select "9"
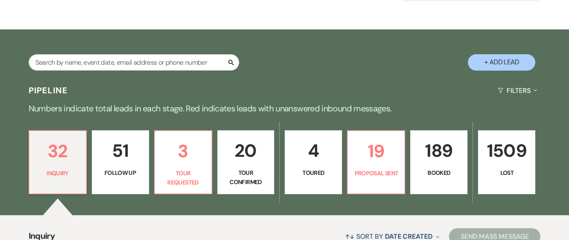
select select "9"
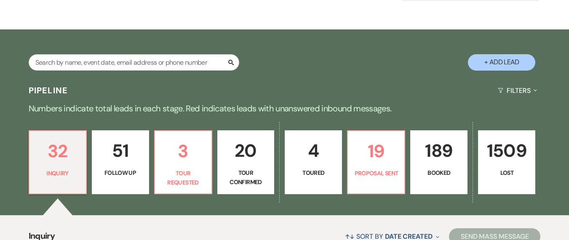
select select "9"
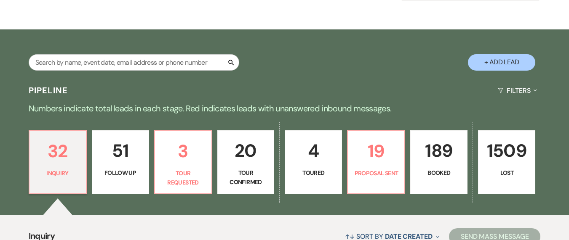
select select "9"
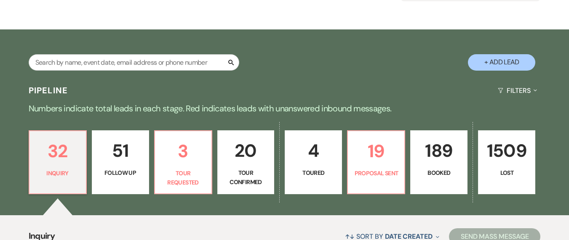
select select "9"
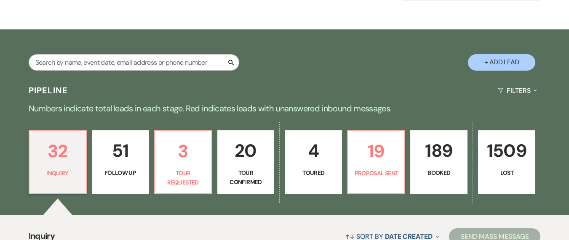
select select "9"
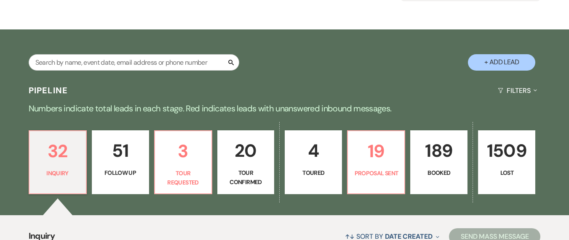
select select "9"
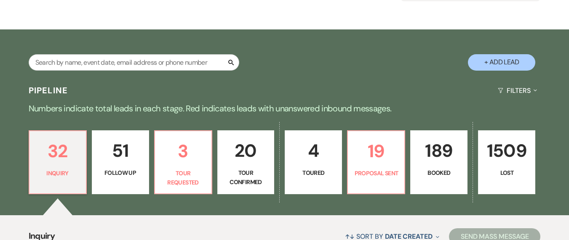
select select "9"
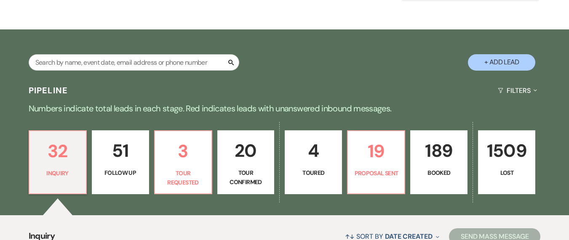
select select "9"
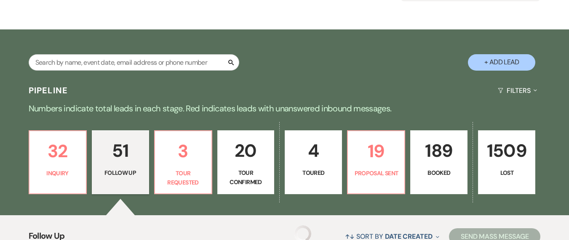
scroll to position [287, 0]
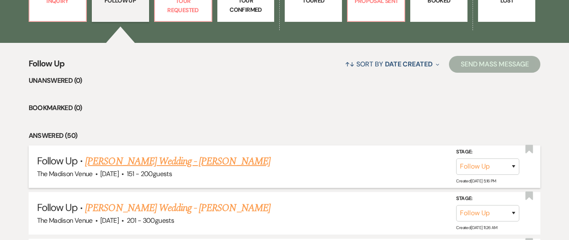
click at [117, 164] on link "[PERSON_NAME] Wedding - [PERSON_NAME]" at bounding box center [177, 161] width 185 height 15
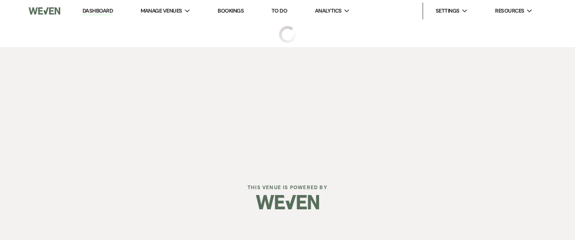
select select "9"
select select "2"
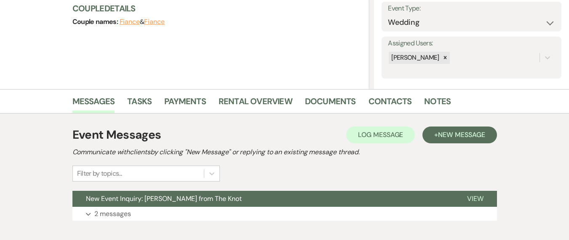
scroll to position [170, 0]
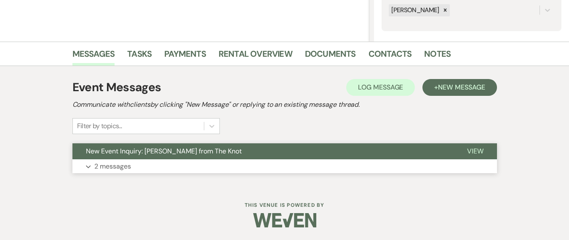
click at [145, 163] on button "Expand 2 messages" at bounding box center [284, 167] width 424 height 14
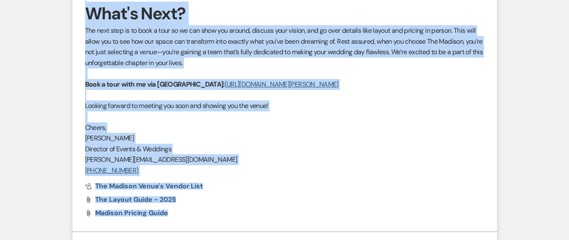
scroll to position [1296, 0]
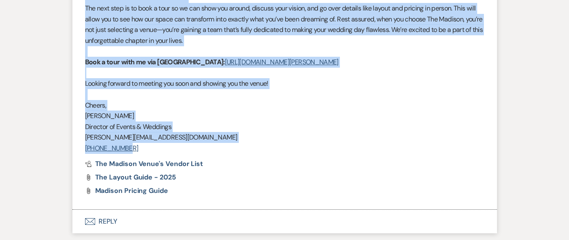
drag, startPoint x: 85, startPoint y: 143, endPoint x: 124, endPoint y: 137, distance: 40.1
copy div "Lorem Ipsumd! Sita consect adi elits Doeius!T inci utl etd magna aliquae! Ad mi…"
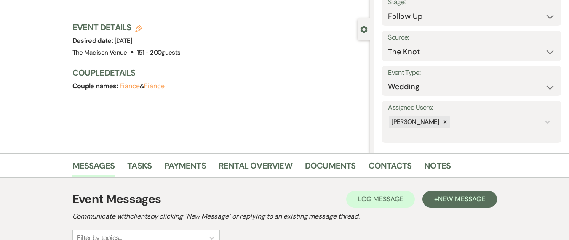
scroll to position [0, 0]
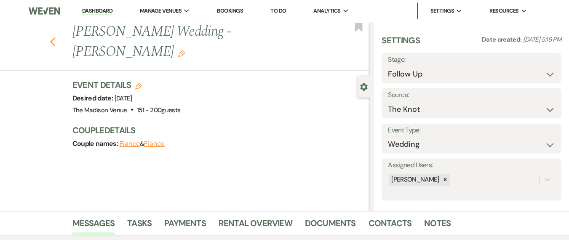
click at [56, 37] on icon "Previous" at bounding box center [53, 42] width 6 height 10
select select "9"
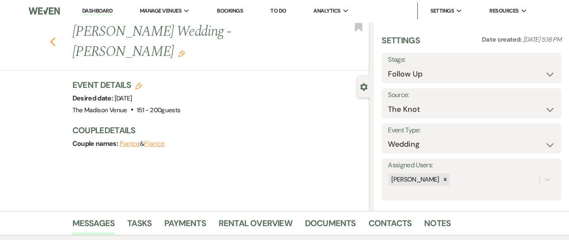
select select "9"
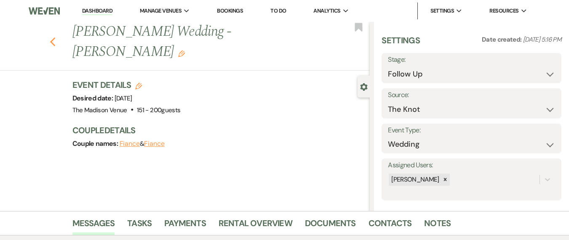
select select "9"
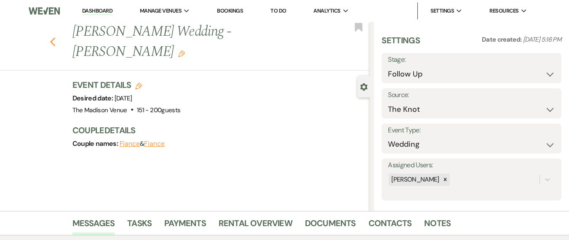
select select "9"
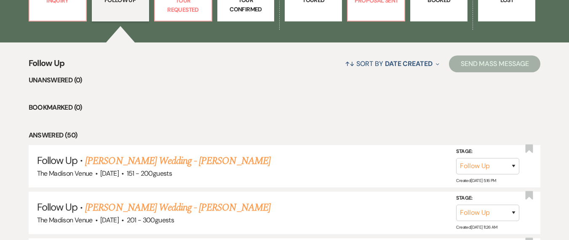
scroll to position [431, 0]
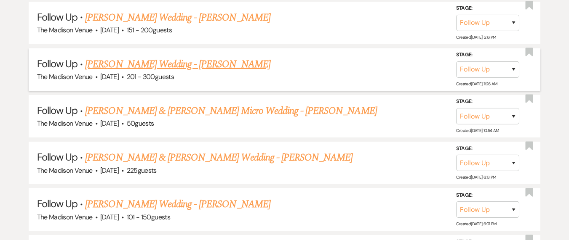
click at [153, 67] on link "[PERSON_NAME] Wedding - [PERSON_NAME]" at bounding box center [177, 64] width 185 height 15
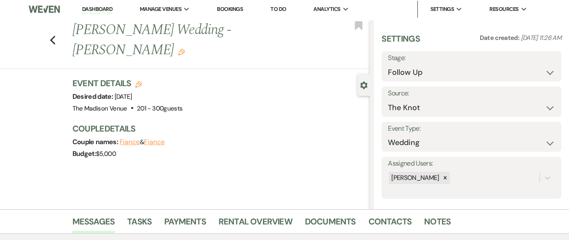
scroll to position [170, 0]
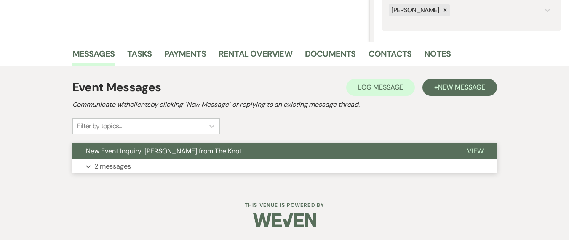
click at [163, 173] on button "Expand 2 messages" at bounding box center [284, 167] width 424 height 14
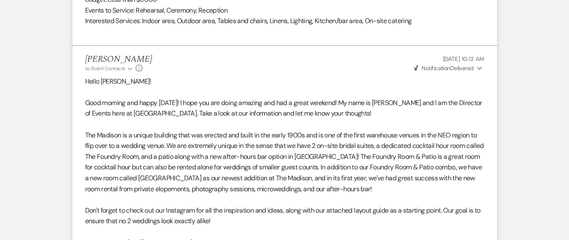
scroll to position [749, 0]
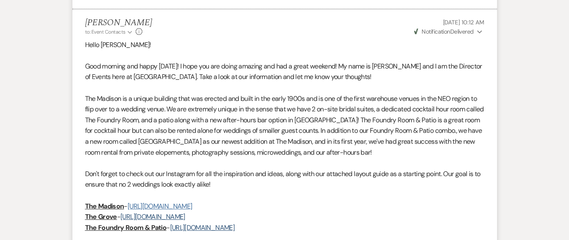
drag, startPoint x: 87, startPoint y: 44, endPoint x: 203, endPoint y: 209, distance: 201.5
click at [106, 75] on p "Good morning and happy [DATE]! I hope you are doing amazing and had a great wee…" at bounding box center [284, 71] width 399 height 21
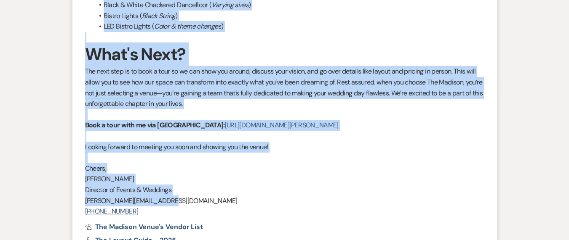
scroll to position [1264, 0]
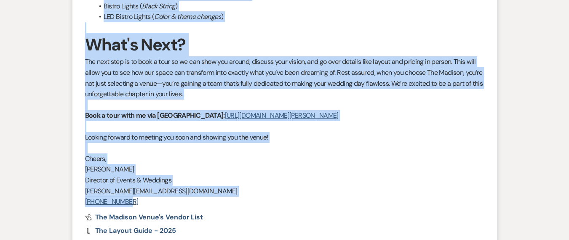
drag, startPoint x: 85, startPoint y: 44, endPoint x: 152, endPoint y: 200, distance: 169.4
copy div "Lorem Ipsumd! Sita consect adi elits Doeius! T inci utl etd magna aliquae adm v…"
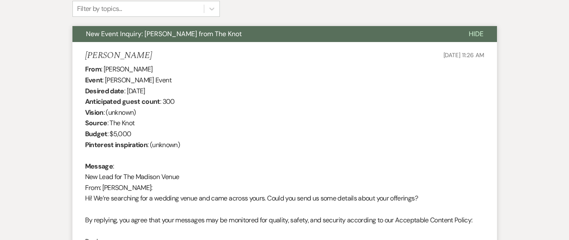
scroll to position [0, 0]
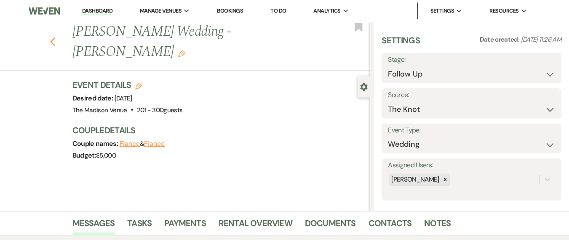
drag, startPoint x: 57, startPoint y: 39, endPoint x: 56, endPoint y: 29, distance: 10.1
click at [57, 37] on div "Previous [PERSON_NAME] Wedding - [PERSON_NAME] Edit Bookmark" at bounding box center [183, 46] width 374 height 49
click at [55, 35] on button "Previous" at bounding box center [53, 41] width 6 height 12
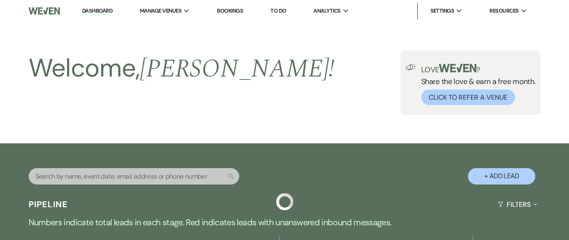
scroll to position [431, 0]
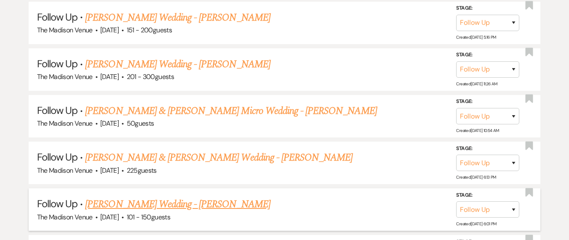
click at [157, 206] on link "[PERSON_NAME] Wedding - [PERSON_NAME]" at bounding box center [177, 204] width 185 height 15
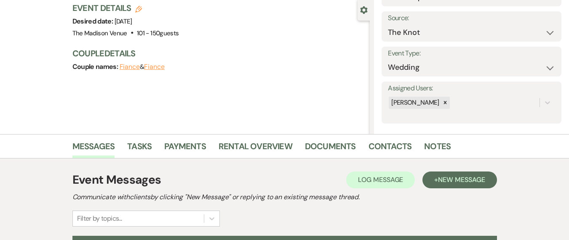
scroll to position [170, 0]
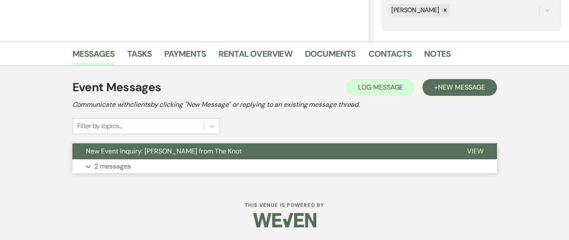
click at [235, 172] on button "Expand 2 messages" at bounding box center [284, 167] width 424 height 14
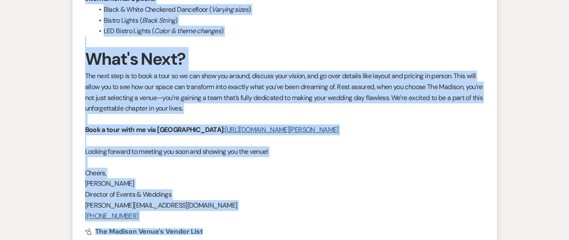
scroll to position [1378, 0]
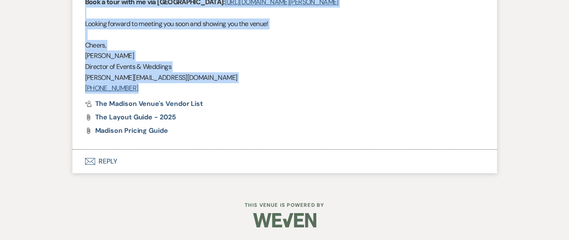
drag, startPoint x: 85, startPoint y: 59, endPoint x: 141, endPoint y: 96, distance: 66.7
copy div "Lorem Ipsum! Dolo sitamet con adipi Elitse!! D eius tem inc utlab etdolor mag a…"
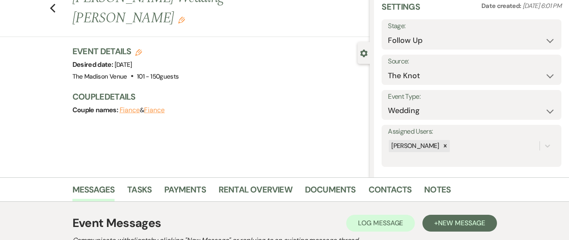
scroll to position [0, 0]
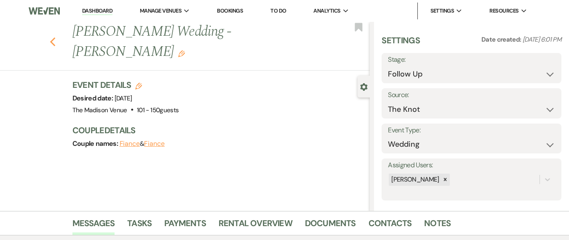
click at [54, 37] on icon "Previous" at bounding box center [53, 42] width 6 height 10
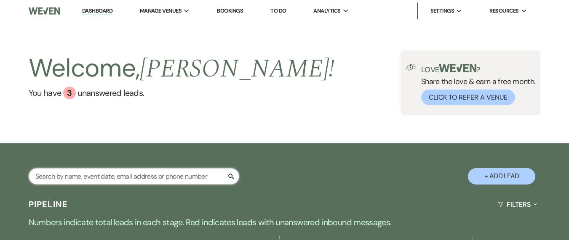
click at [96, 176] on input "text" at bounding box center [134, 176] width 211 height 16
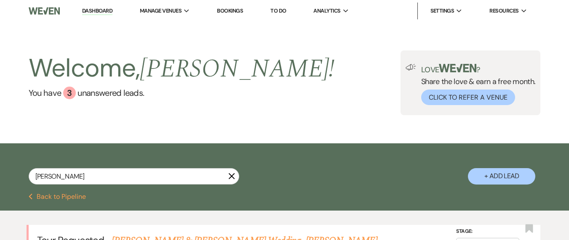
click at [97, 20] on nav "Dashboard Manage Venues Expand The Madison Venue Bookings To Do Analytics Expan…" at bounding box center [284, 11] width 569 height 22
click at [96, 11] on link "Dashboard" at bounding box center [97, 11] width 30 height 8
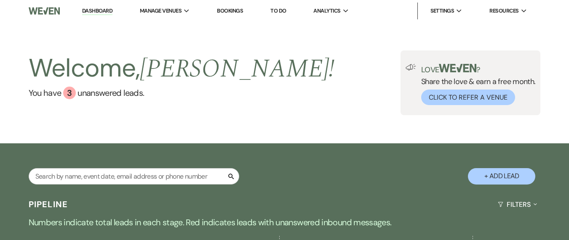
click at [126, 85] on h2 "Welcome, [PERSON_NAME] !" at bounding box center [182, 69] width 306 height 36
click at [120, 93] on link "You have 3 unanswered lead s ." at bounding box center [182, 93] width 306 height 13
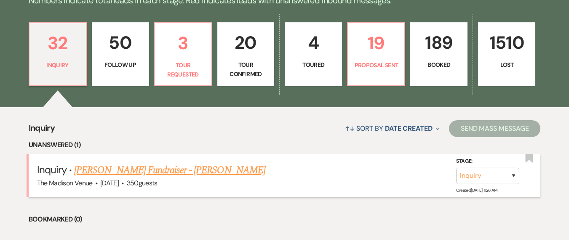
scroll to position [301, 0]
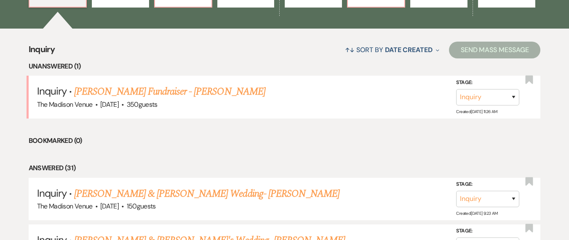
click at [127, 61] on li "Unanswered (1)" at bounding box center [285, 66] width 512 height 11
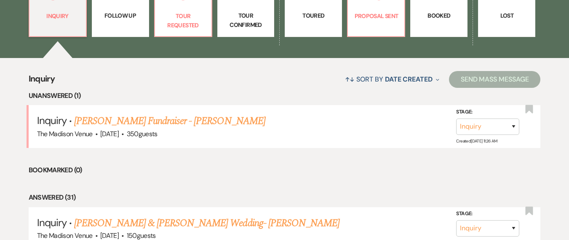
scroll to position [172, 0]
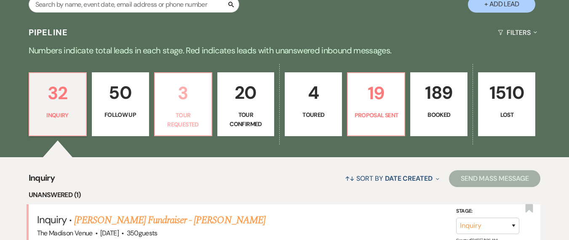
click at [181, 110] on link "3 Tour Requested" at bounding box center [183, 104] width 58 height 64
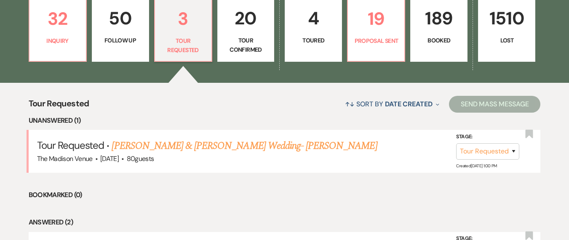
scroll to position [166, 0]
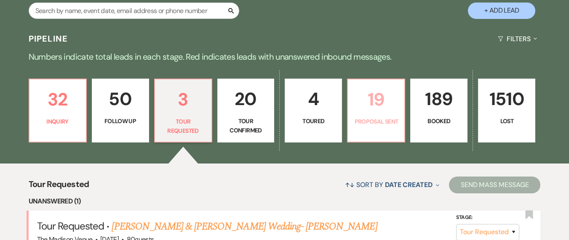
click at [373, 98] on p "19" at bounding box center [376, 99] width 46 height 28
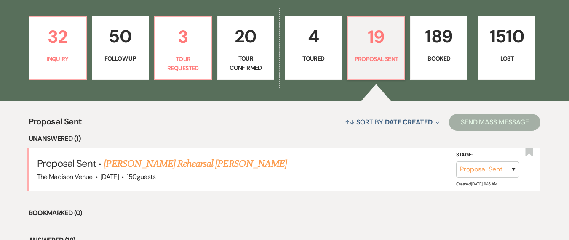
scroll to position [328, 0]
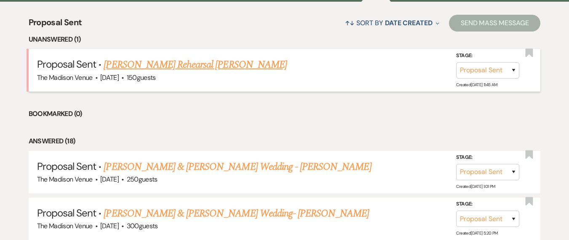
click at [168, 63] on link "[PERSON_NAME] Rehearsal [PERSON_NAME]" at bounding box center [195, 64] width 183 height 15
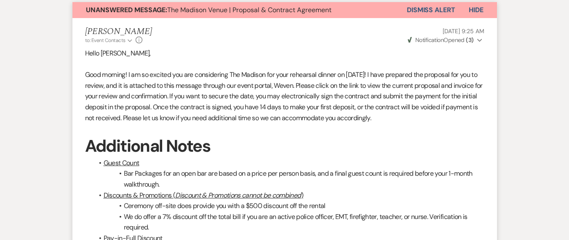
scroll to position [206, 0]
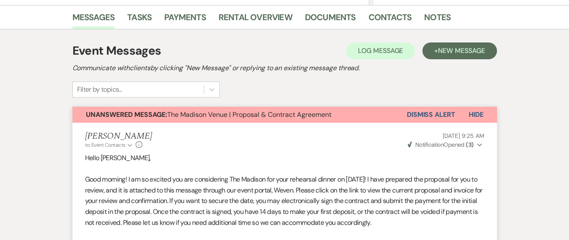
click at [444, 116] on button "Dismiss Alert" at bounding box center [431, 115] width 48 height 16
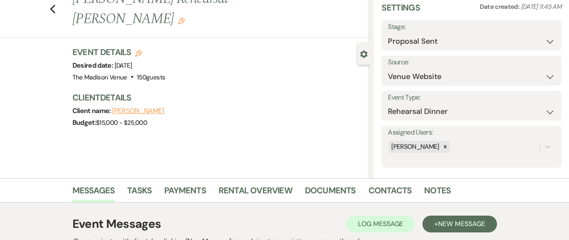
scroll to position [0, 0]
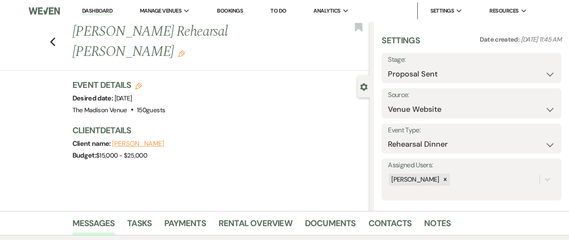
click at [89, 10] on link "Dashboard" at bounding box center [97, 11] width 30 height 8
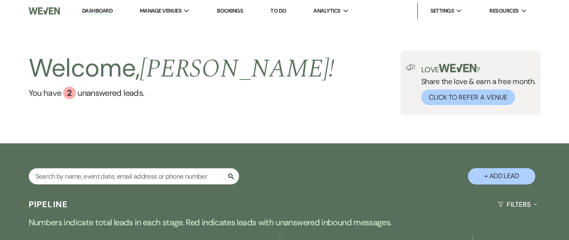
scroll to position [274, 0]
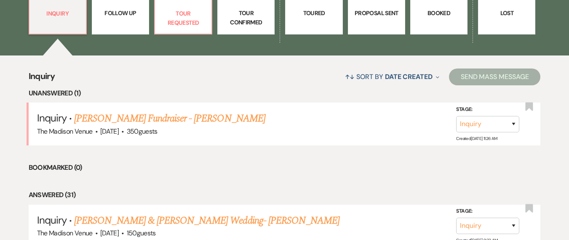
click at [137, 93] on li "Unanswered (1)" at bounding box center [285, 93] width 512 height 11
click at [75, 77] on div "↑↓ Sort By Date Created Expand Send Mass Message" at bounding box center [297, 77] width 485 height 22
click at [176, 104] on li "Inquiry · [PERSON_NAME] Fundraiser - [PERSON_NAME] The Madison Venue · [DATE] ·…" at bounding box center [285, 124] width 512 height 43
click at [141, 71] on div "↑↓ Sort By Date Created Expand Send Mass Message" at bounding box center [297, 77] width 485 height 22
click at [157, 75] on div "↑↓ Sort By Date Created Expand Send Mass Message" at bounding box center [297, 77] width 485 height 22
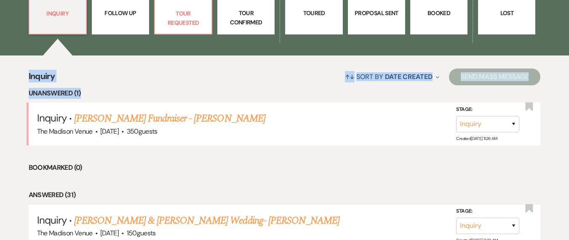
drag, startPoint x: 96, startPoint y: 92, endPoint x: 15, endPoint y: 75, distance: 82.8
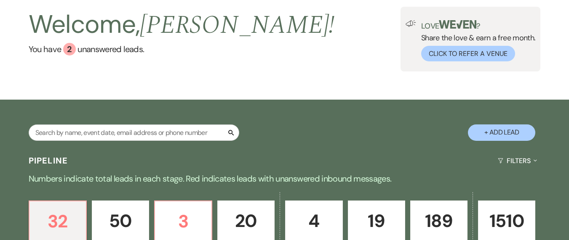
scroll to position [0, 0]
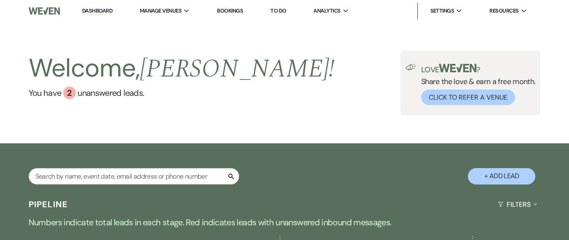
click at [99, 7] on link "Dashboard" at bounding box center [97, 11] width 30 height 8
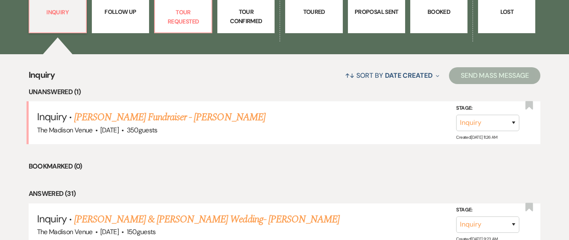
scroll to position [270, 0]
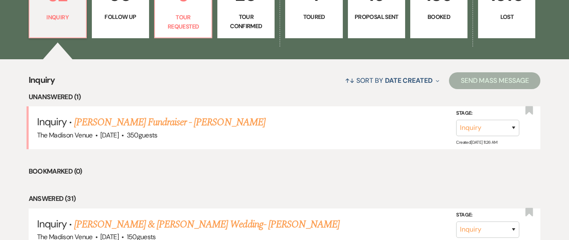
click at [160, 86] on div "↑↓ Sort By Date Created Expand Send Mass Message" at bounding box center [297, 80] width 485 height 22
click at [185, 30] on p "Tour Requested" at bounding box center [183, 22] width 46 height 19
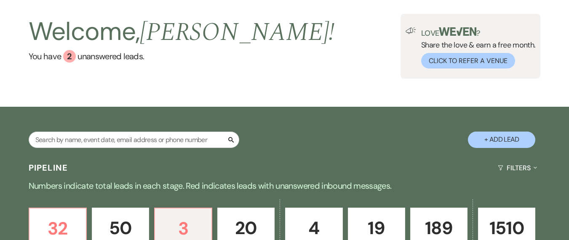
scroll to position [77, 0]
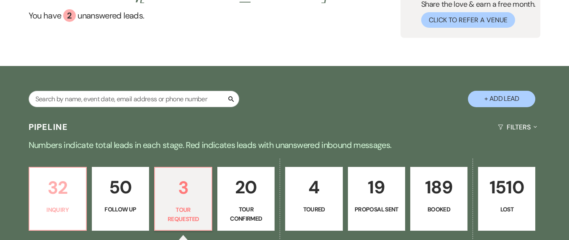
click at [70, 208] on p "Inquiry" at bounding box center [58, 209] width 46 height 9
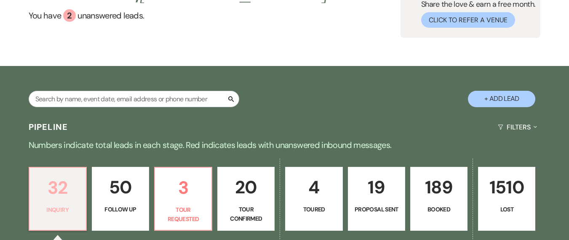
click at [68, 187] on p "32" at bounding box center [58, 188] width 46 height 28
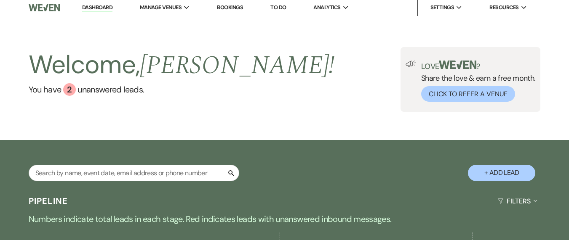
click at [111, 96] on div "Welcome, [PERSON_NAME] ! You have 2 unanswered lead s ." at bounding box center [182, 79] width 306 height 65
click at [111, 91] on link "You have 2 unanswered lead s ." at bounding box center [182, 89] width 306 height 13
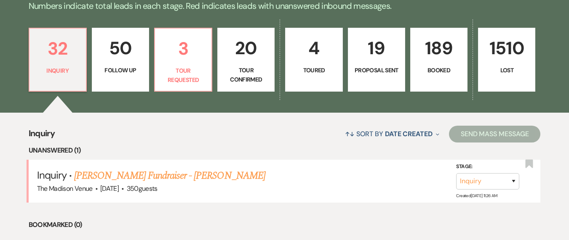
scroll to position [432, 0]
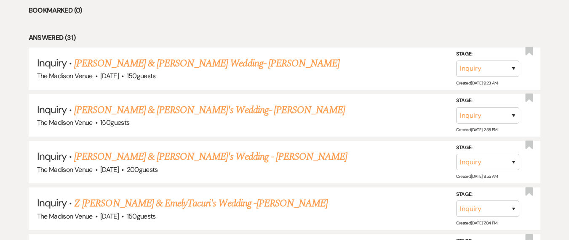
click at [238, 33] on li "Answered (31)" at bounding box center [285, 37] width 512 height 11
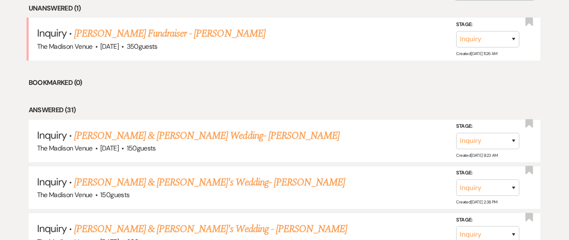
scroll to position [277, 0]
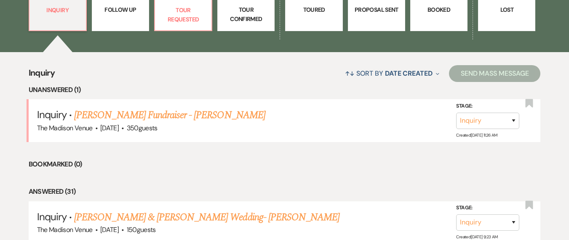
click at [163, 84] on div "↑↓ Sort By Date Created Expand Send Mass Message" at bounding box center [297, 73] width 485 height 22
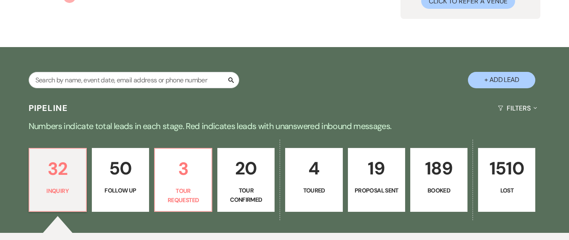
scroll to position [0, 0]
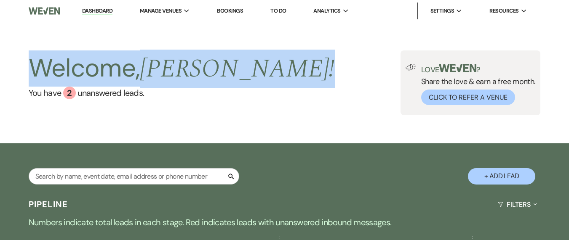
drag, startPoint x: 212, startPoint y: 76, endPoint x: 33, endPoint y: 73, distance: 178.6
click at [33, 73] on div "Welcome, [PERSON_NAME] ! You have 2 unanswered lead s . Love ? Share the love &…" at bounding box center [284, 83] width 569 height 65
click at [110, 72] on h2 "Welcome, [PERSON_NAME] !" at bounding box center [182, 69] width 306 height 36
drag, startPoint x: 211, startPoint y: 70, endPoint x: 36, endPoint y: 72, distance: 174.8
click at [36, 72] on div "Welcome, [PERSON_NAME] ! You have 2 unanswered lead s . Love ? Share the love &…" at bounding box center [284, 83] width 569 height 65
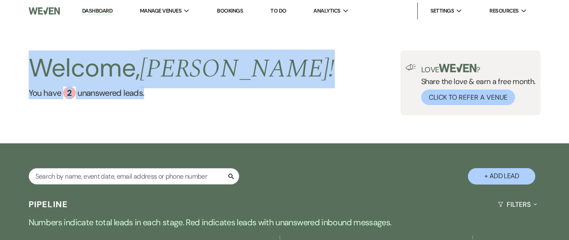
drag, startPoint x: 116, startPoint y: 134, endPoint x: 23, endPoint y: 46, distance: 128.4
click at [23, 46] on div "Welcome, [PERSON_NAME] ! You have 2 unanswered lead s . Love ? Share the love &…" at bounding box center [284, 83] width 569 height 122
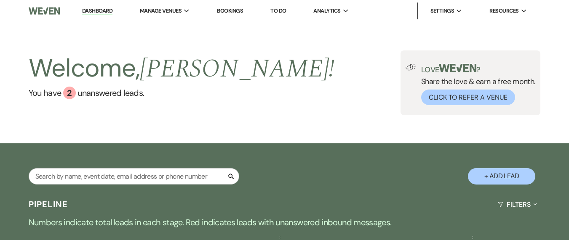
click at [35, 34] on div "Welcome, [PERSON_NAME] ! You have 2 unanswered lead s . Love ? Share the love &…" at bounding box center [284, 83] width 569 height 122
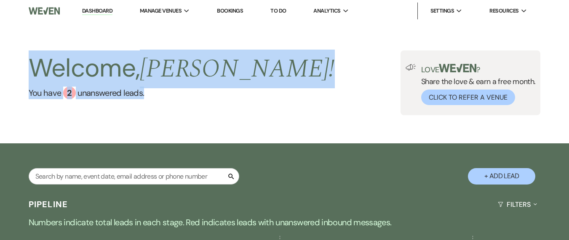
drag, startPoint x: 27, startPoint y: 45, endPoint x: 163, endPoint y: 120, distance: 155.7
click at [163, 120] on div "Welcome, [PERSON_NAME] ! You have 2 unanswered lead s . Love ? Share the love &…" at bounding box center [284, 83] width 569 height 122
click at [214, 101] on div "Welcome, [PERSON_NAME] ! You have 2 unanswered lead s . Love ? Share the love &…" at bounding box center [284, 83] width 569 height 65
drag, startPoint x: 168, startPoint y: 123, endPoint x: 30, endPoint y: 51, distance: 155.9
click at [30, 51] on div "Welcome, [PERSON_NAME] ! You have 2 unanswered lead s . Love ? Share the love &…" at bounding box center [284, 83] width 569 height 122
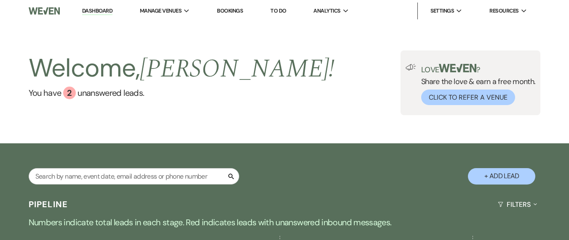
click at [25, 37] on div "Welcome, [PERSON_NAME] ! You have 2 unanswered lead s . Love ? Share the love &…" at bounding box center [284, 83] width 569 height 122
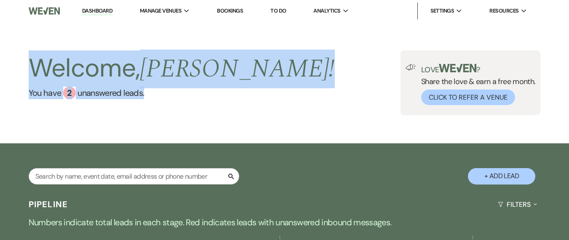
drag, startPoint x: 184, startPoint y: 106, endPoint x: 1, endPoint y: 58, distance: 189.8
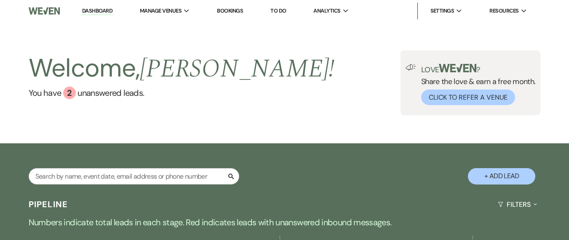
click at [27, 37] on div "Welcome, [PERSON_NAME] ! You have 2 unanswered lead s . Love ? Share the love &…" at bounding box center [284, 83] width 569 height 122
click at [139, 100] on div "Welcome, [PERSON_NAME] ! You have 2 unanswered lead s ." at bounding box center [182, 83] width 306 height 65
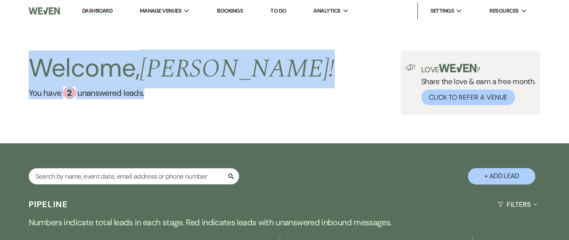
drag, startPoint x: 173, startPoint y: 136, endPoint x: 21, endPoint y: 35, distance: 181.9
click at [19, 40] on div "Welcome, [PERSON_NAME] ! You have 2 unanswered lead s . Love ? Share the love &…" at bounding box center [284, 83] width 569 height 122
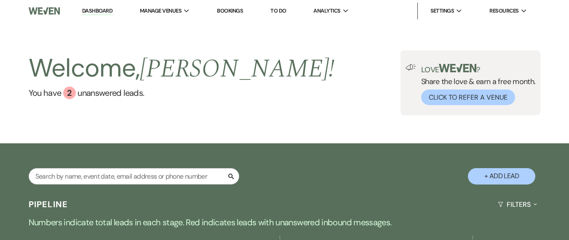
click at [24, 33] on div "Welcome, [PERSON_NAME] ! You have 2 unanswered lead s . Love ? Share the love &…" at bounding box center [284, 83] width 569 height 122
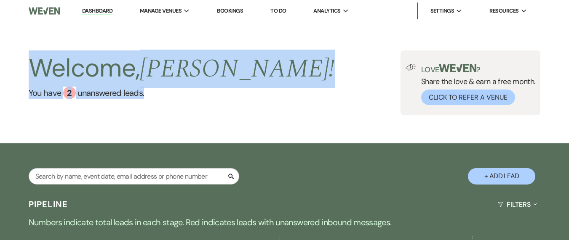
drag, startPoint x: 181, startPoint y: 113, endPoint x: 27, endPoint y: 63, distance: 162.3
click at [27, 63] on div "Welcome, [PERSON_NAME] ! You have 2 unanswered lead s . Love ? Share the love &…" at bounding box center [284, 83] width 569 height 65
click at [224, 111] on div "Welcome, [PERSON_NAME] ! You have 2 unanswered lead s . Love ? Share the love &…" at bounding box center [284, 83] width 569 height 65
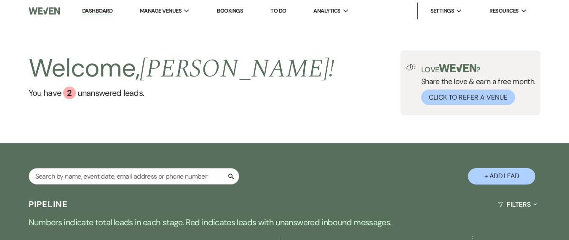
click at [87, 13] on link "Dashboard" at bounding box center [97, 11] width 30 height 8
click at [95, 11] on link "Dashboard" at bounding box center [97, 11] width 30 height 8
click at [106, 97] on link "You have 2 unanswered lead s ." at bounding box center [182, 93] width 306 height 13
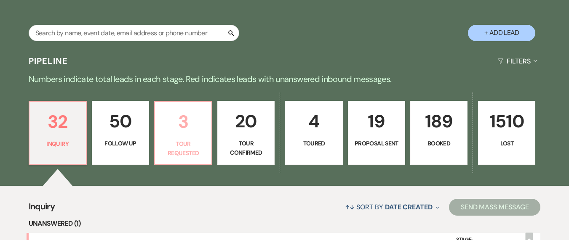
click at [189, 138] on link "3 Tour Requested" at bounding box center [183, 133] width 58 height 64
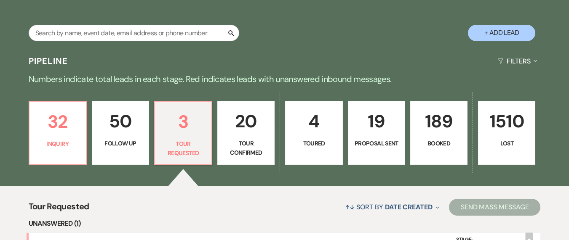
click at [264, 77] on p "Numbers indicate total leads in each stage. Red indicates leads with unanswered…" at bounding box center [284, 78] width 569 height 13
click at [64, 135] on p "32" at bounding box center [58, 122] width 46 height 28
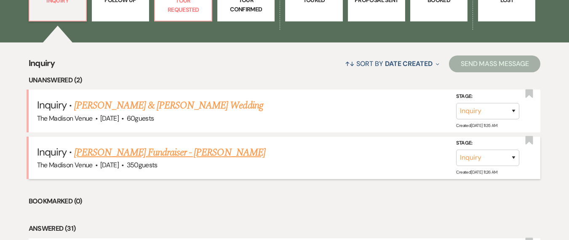
scroll to position [288, 0]
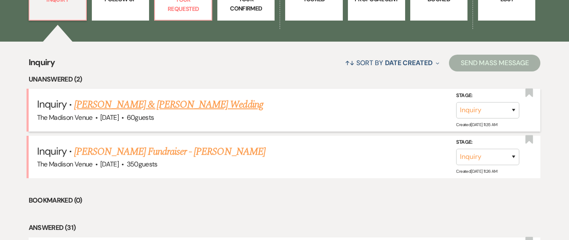
click at [196, 111] on link "[PERSON_NAME] & [PERSON_NAME] Wedding" at bounding box center [168, 104] width 189 height 15
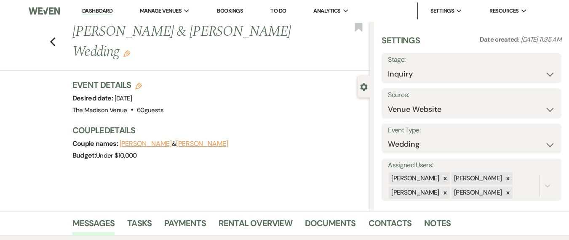
click at [130, 55] on icon "Edit" at bounding box center [126, 54] width 7 height 7
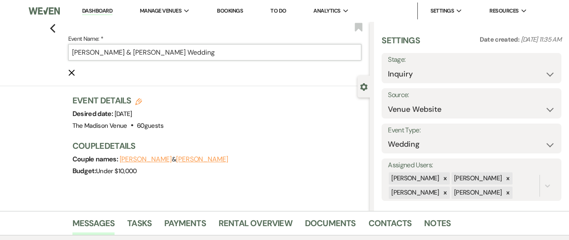
click at [263, 59] on input "[PERSON_NAME] & [PERSON_NAME] Wedding" at bounding box center [214, 52] width 293 height 16
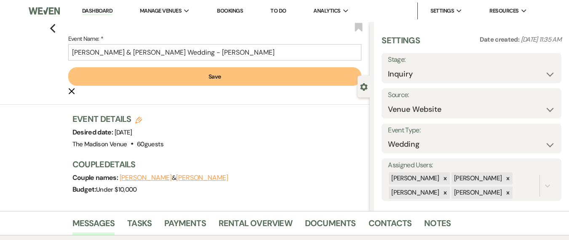
click at [250, 100] on div "Previous Event Name: * [PERSON_NAME] & [PERSON_NAME] Wedding - [PERSON_NAME] Sa…" at bounding box center [183, 63] width 374 height 83
click at [243, 77] on button "Save" at bounding box center [214, 76] width 293 height 19
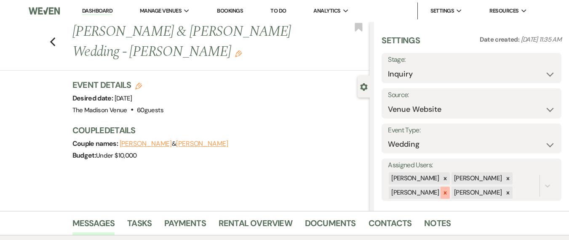
click at [444, 192] on icon at bounding box center [445, 193] width 6 height 6
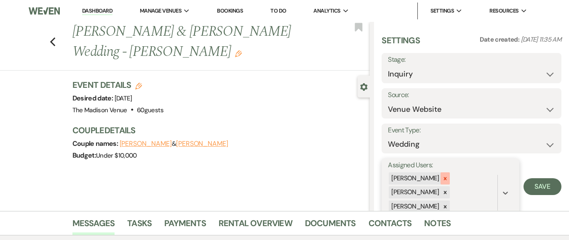
click at [442, 181] on icon at bounding box center [445, 179] width 6 height 6
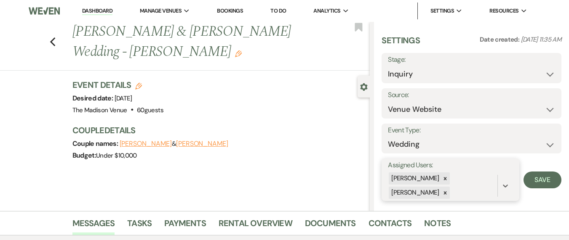
click at [440, 184] on div at bounding box center [444, 179] width 9 height 12
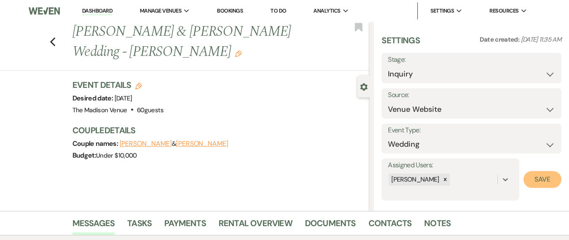
click at [538, 183] on button "Save" at bounding box center [542, 179] width 38 height 17
click at [56, 43] on icon "Previous" at bounding box center [53, 42] width 6 height 10
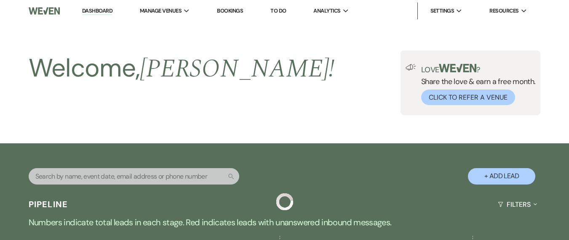
scroll to position [288, 0]
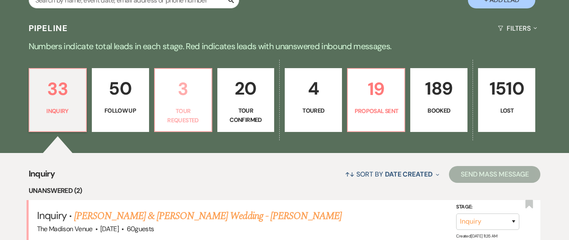
click at [174, 96] on p "3" at bounding box center [183, 89] width 46 height 28
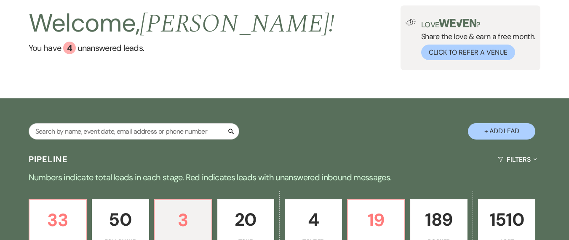
scroll to position [82, 0]
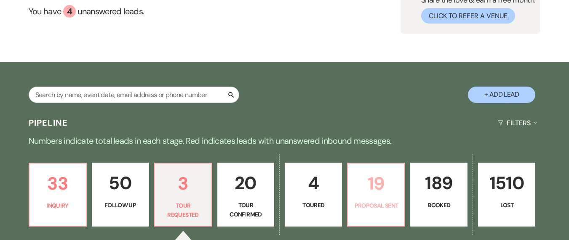
click at [384, 182] on p "19" at bounding box center [376, 184] width 46 height 28
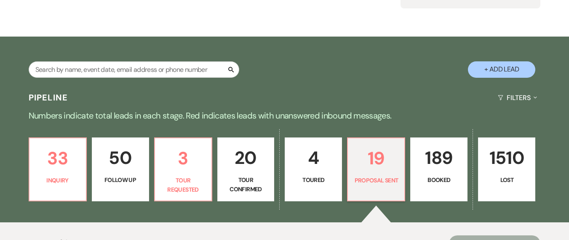
scroll to position [255, 0]
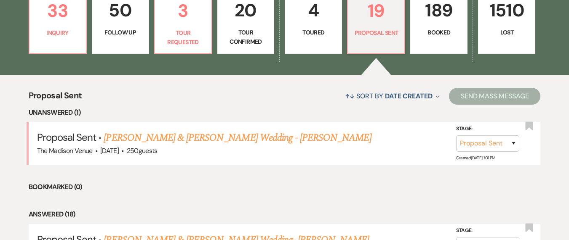
click at [212, 109] on li "Unanswered (1)" at bounding box center [285, 112] width 512 height 11
click at [208, 136] on link "[PERSON_NAME] & [PERSON_NAME] Wedding - [PERSON_NAME]" at bounding box center [237, 138] width 267 height 15
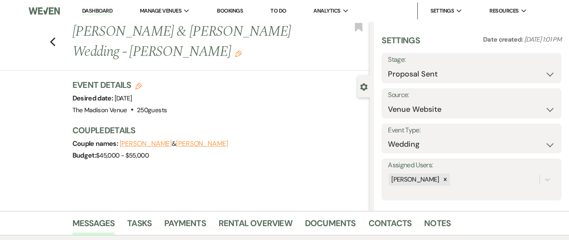
click at [53, 86] on div "Previous [PERSON_NAME] & [PERSON_NAME] Wedding - [PERSON_NAME] Edit Bookmark Ge…" at bounding box center [185, 116] width 370 height 189
click at [244, 192] on div "Previous [PERSON_NAME] & [PERSON_NAME] Wedding - [PERSON_NAME] Edit Bookmark Ge…" at bounding box center [185, 116] width 370 height 189
click at [56, 43] on icon "Previous" at bounding box center [53, 42] width 6 height 10
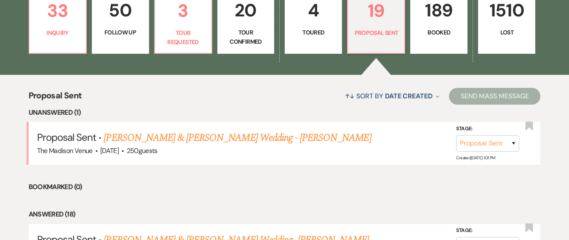
click at [170, 94] on div "↑↓ Sort By Date Created Expand Send Mass Message" at bounding box center [311, 96] width 459 height 22
click at [77, 48] on link "33 Inquiry" at bounding box center [58, 22] width 58 height 64
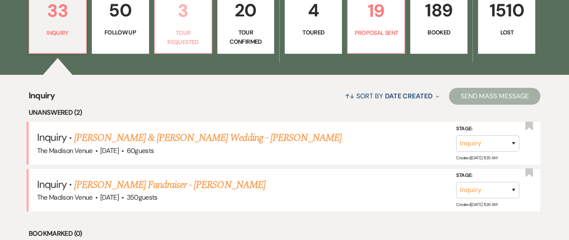
click at [173, 22] on p "3" at bounding box center [183, 11] width 46 height 28
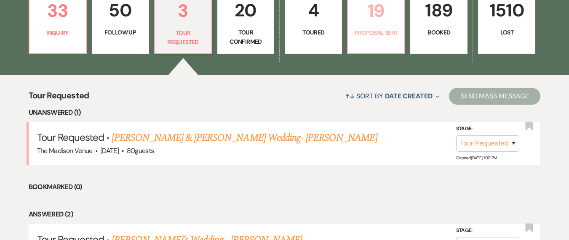
click at [369, 36] on p "Proposal Sent" at bounding box center [376, 32] width 46 height 9
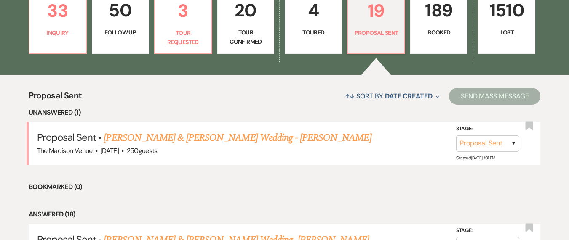
click at [128, 183] on li "Bookmarked (0)" at bounding box center [285, 187] width 512 height 11
drag, startPoint x: 10, startPoint y: 96, endPoint x: 558, endPoint y: 163, distance: 552.7
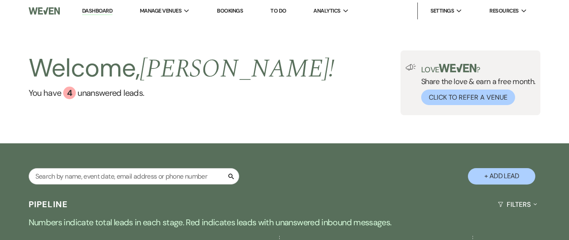
click at [103, 13] on link "Dashboard" at bounding box center [97, 11] width 30 height 8
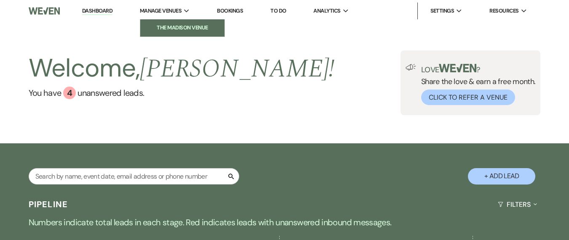
click at [192, 25] on li "The Madison Venue" at bounding box center [182, 28] width 76 height 8
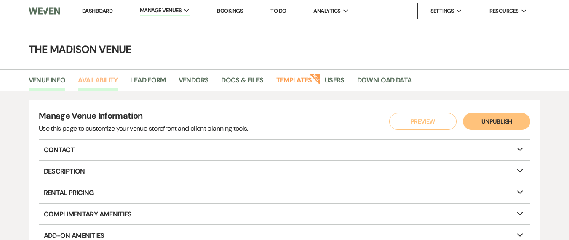
click at [106, 85] on link "Availability" at bounding box center [98, 83] width 40 height 16
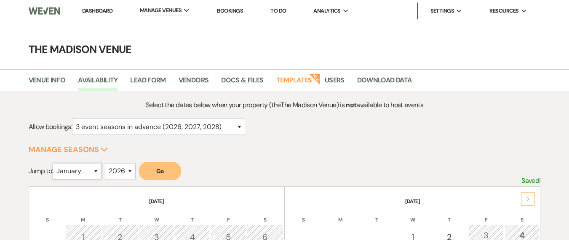
click at [89, 173] on select "January February March April May June July August September October November De…" at bounding box center [77, 171] width 49 height 16
click at [55, 163] on select "January February March April May June July August September October November De…" at bounding box center [77, 171] width 49 height 16
click at [161, 169] on button "Go" at bounding box center [160, 171] width 42 height 19
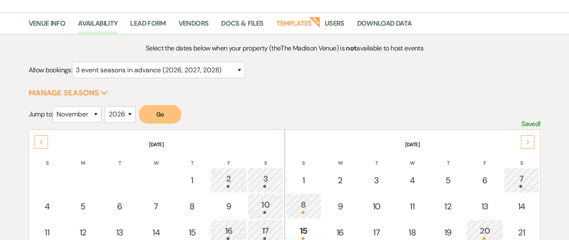
scroll to position [156, 0]
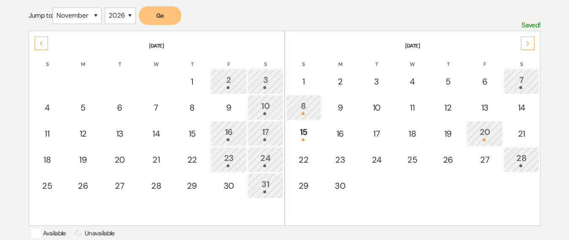
click at [315, 106] on div "8" at bounding box center [304, 108] width 26 height 16
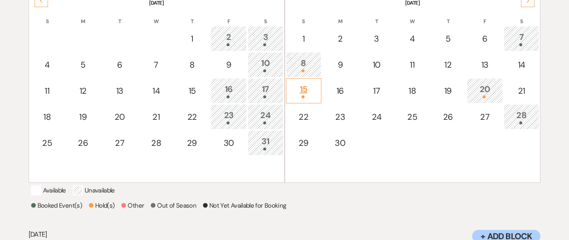
click at [299, 86] on div "15" at bounding box center [304, 91] width 26 height 16
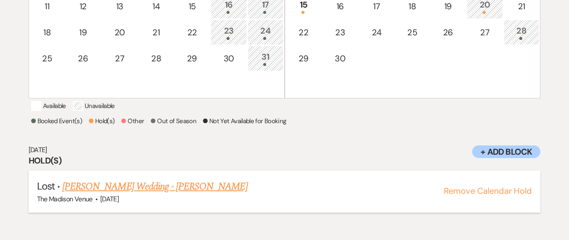
click at [485, 195] on button "Remove Calendar Hold" at bounding box center [488, 191] width 88 height 8
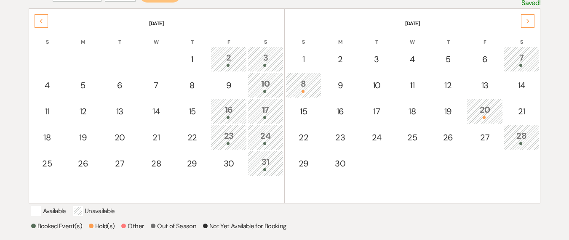
click at [496, 115] on div "20" at bounding box center [484, 112] width 27 height 16
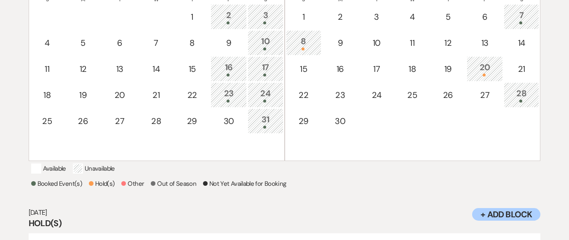
scroll to position [220, 0]
click at [377, 177] on div "Available Unavailable" at bounding box center [284, 170] width 507 height 13
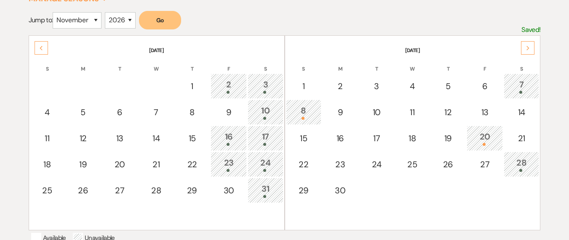
scroll to position [72, 0]
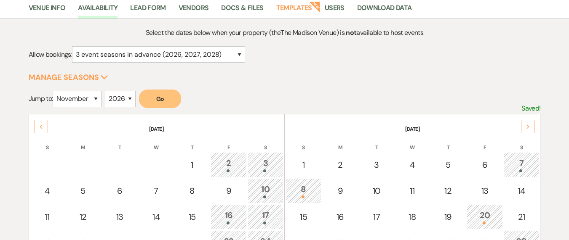
click at [536, 129] on th "[DATE]" at bounding box center [412, 124] width 253 height 18
click at [528, 125] on icon "Next" at bounding box center [528, 127] width 4 height 5
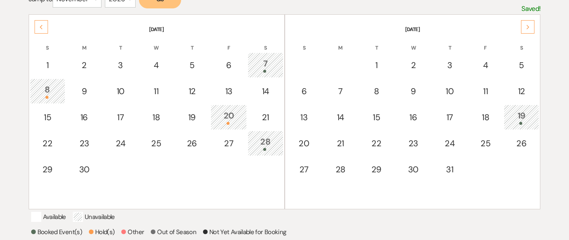
scroll to position [169, 0]
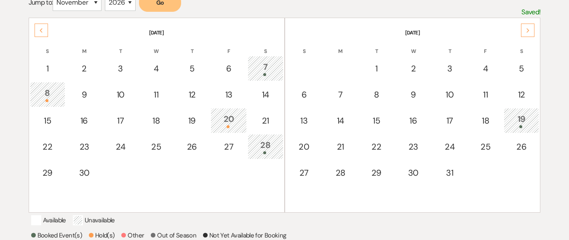
click at [45, 32] on div "Previous" at bounding box center [41, 30] width 13 height 13
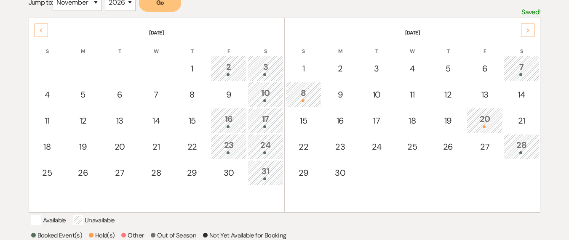
click at [45, 32] on div "Previous" at bounding box center [41, 30] width 13 height 13
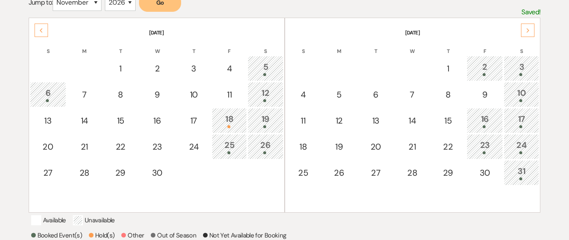
click at [45, 32] on div "Previous" at bounding box center [41, 30] width 13 height 13
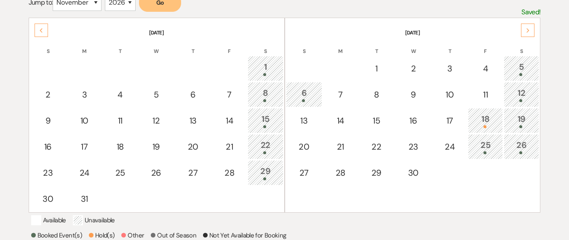
click at [45, 32] on div "Previous" at bounding box center [41, 30] width 13 height 13
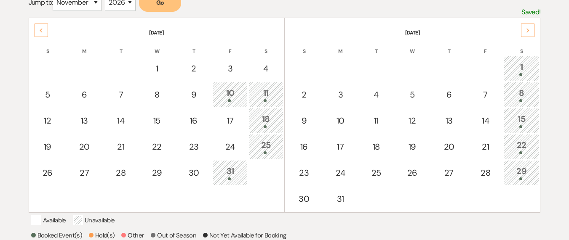
click at [45, 32] on div "Previous" at bounding box center [41, 30] width 13 height 13
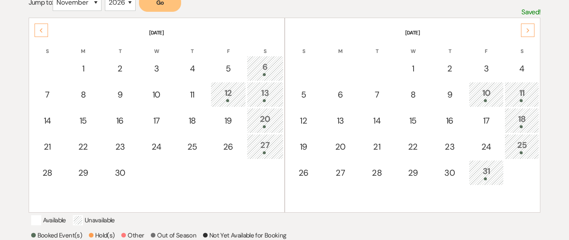
click at [45, 32] on div "Previous" at bounding box center [41, 30] width 13 height 13
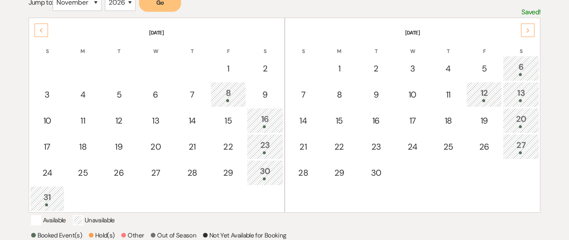
click at [45, 32] on div "Previous" at bounding box center [41, 30] width 13 height 13
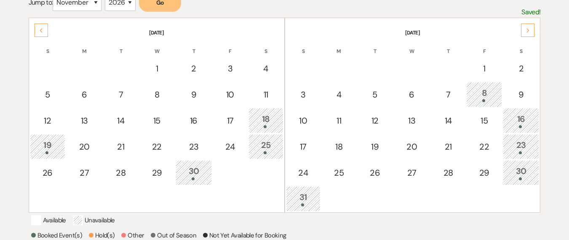
click at [43, 32] on icon "Previous" at bounding box center [41, 30] width 4 height 5
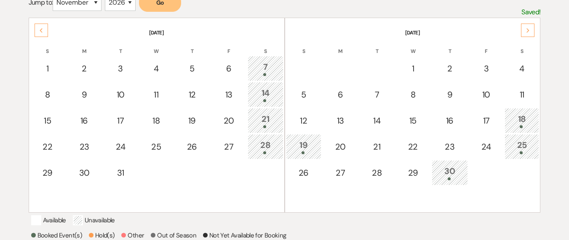
click at [532, 37] on table "[DATE] S M T W T F S 1 2 3 4 5 6 7 8 9 10 11 12 13 14 15 16 17 18 19 20 21 22 2…" at bounding box center [413, 115] width 256 height 195
click at [529, 33] on div "Next" at bounding box center [527, 30] width 13 height 13
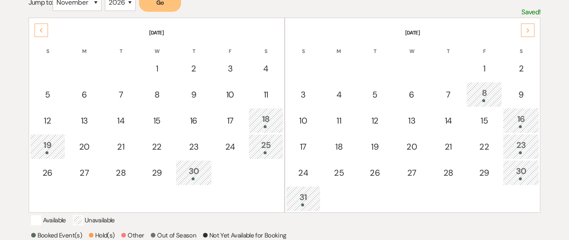
click at [529, 33] on div "Next" at bounding box center [527, 30] width 13 height 13
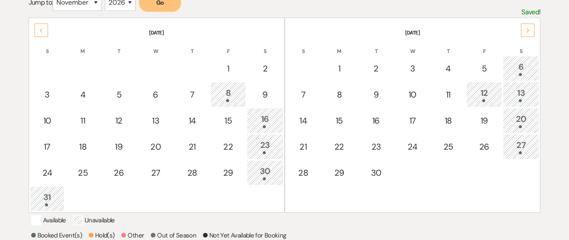
click at [529, 33] on div "Next" at bounding box center [527, 30] width 13 height 13
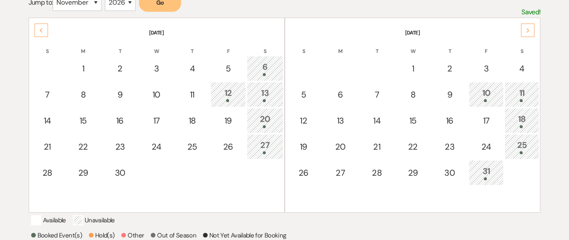
click at [529, 33] on div "Next" at bounding box center [527, 30] width 13 height 13
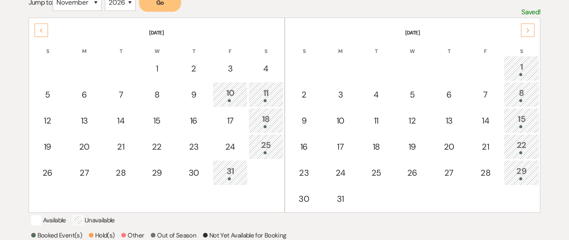
scroll to position [0, 0]
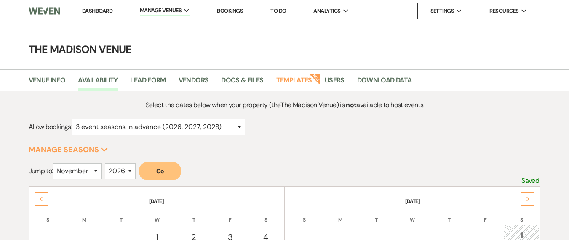
click at [105, 19] on li "Dashboard" at bounding box center [97, 11] width 39 height 17
click at [104, 12] on link "Dashboard" at bounding box center [97, 10] width 30 height 7
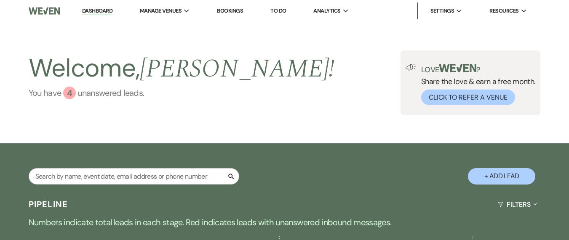
click at [131, 97] on link "You have 4 unanswered lead s ." at bounding box center [182, 93] width 306 height 13
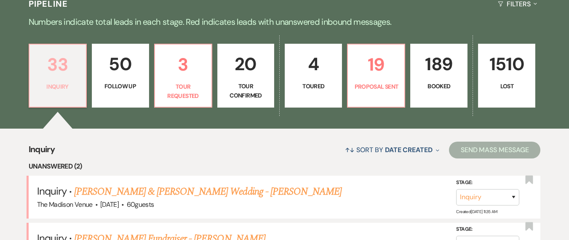
scroll to position [202, 0]
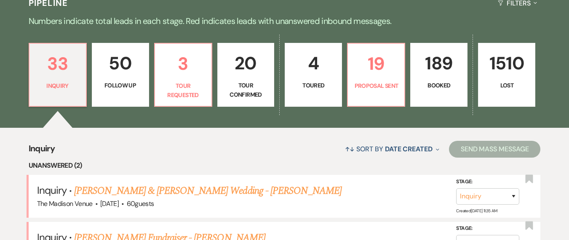
click at [246, 151] on div "↑↓ Sort By Date Created Expand Send Mass Message" at bounding box center [297, 149] width 485 height 22
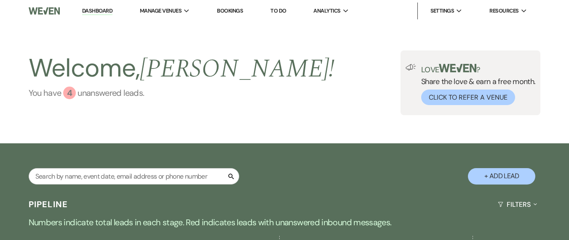
drag, startPoint x: 80, startPoint y: 101, endPoint x: 82, endPoint y: 90, distance: 11.0
click at [80, 100] on div "Welcome, [PERSON_NAME] ! You have 4 unanswered lead s ." at bounding box center [182, 83] width 306 height 65
click at [82, 90] on link "You have 4 unanswered lead s ." at bounding box center [182, 93] width 306 height 13
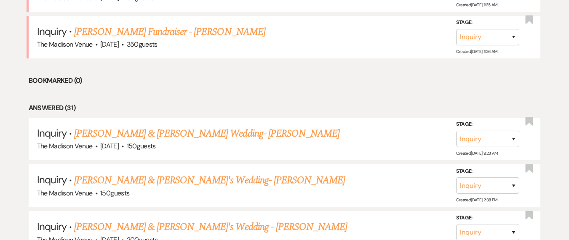
scroll to position [288, 0]
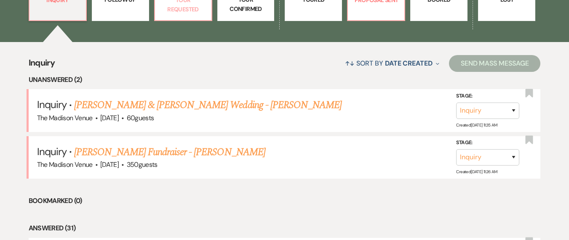
click at [185, 13] on p "Tour Requested" at bounding box center [183, 4] width 46 height 19
